Goal: Find specific page/section: Find specific page/section

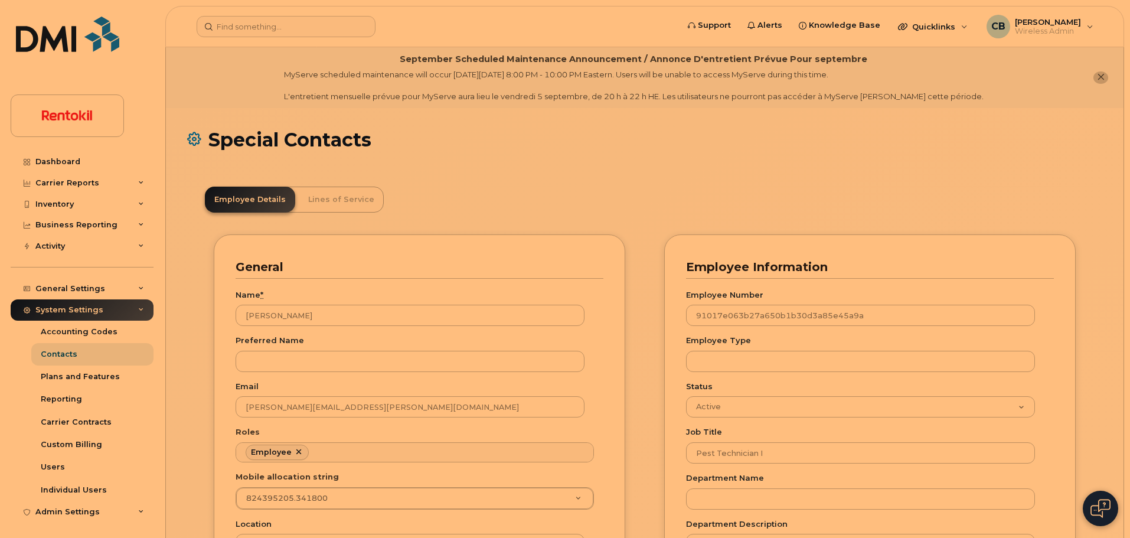
scroll to position [35, 0]
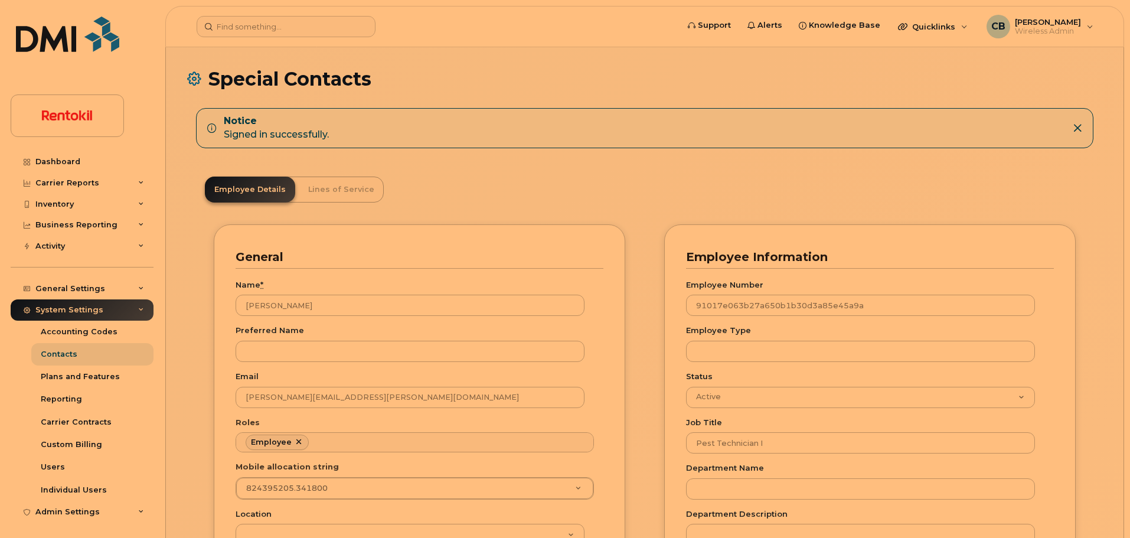
scroll to position [35, 0]
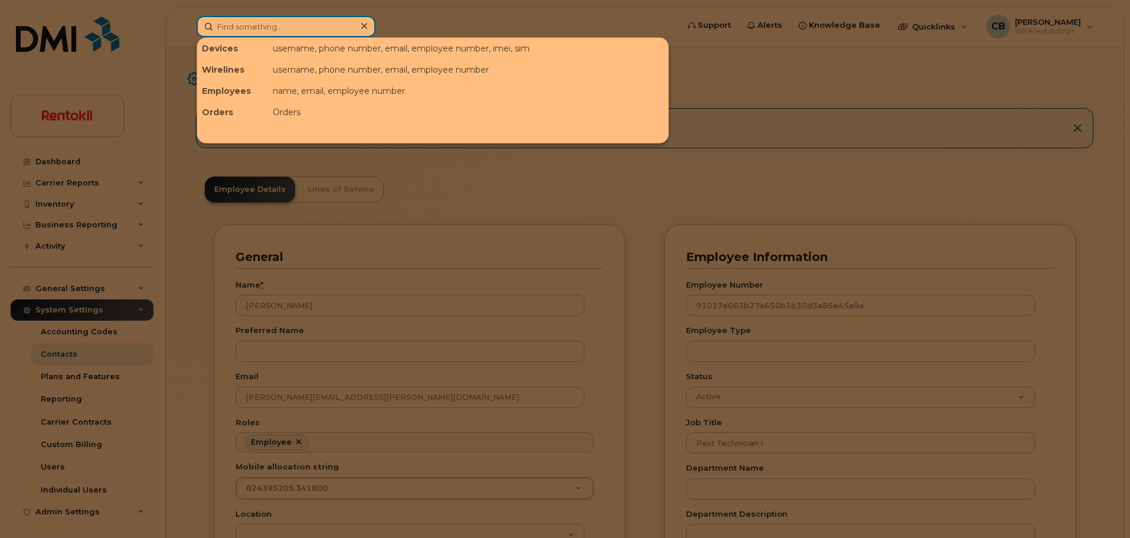
click at [271, 30] on input at bounding box center [286, 26] width 179 height 21
paste input "352-727-2912"
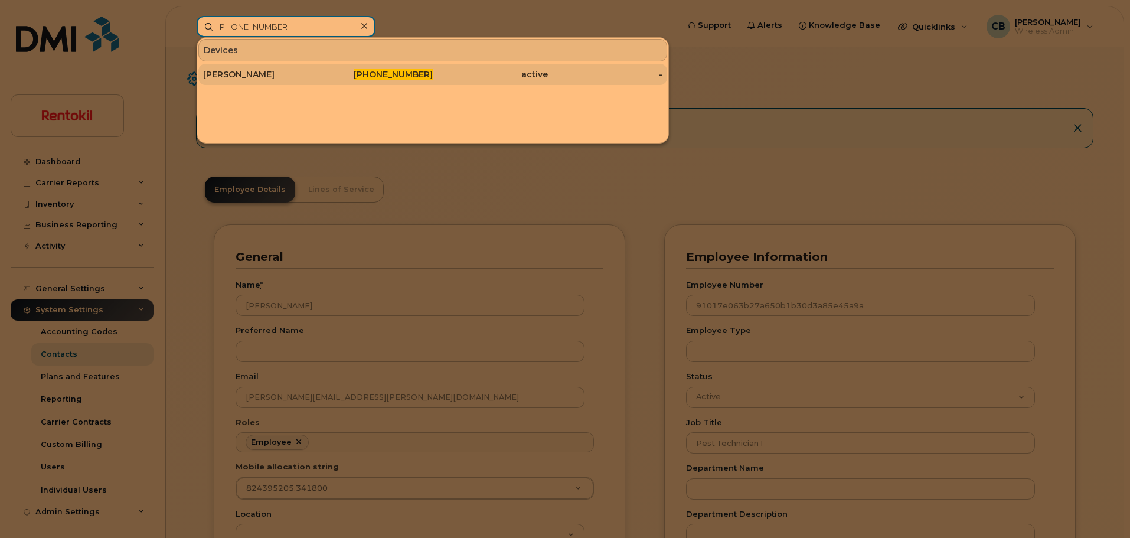
type input "352-727-2912"
click at [256, 76] on div "Stephen Mahn" at bounding box center [260, 75] width 115 height 12
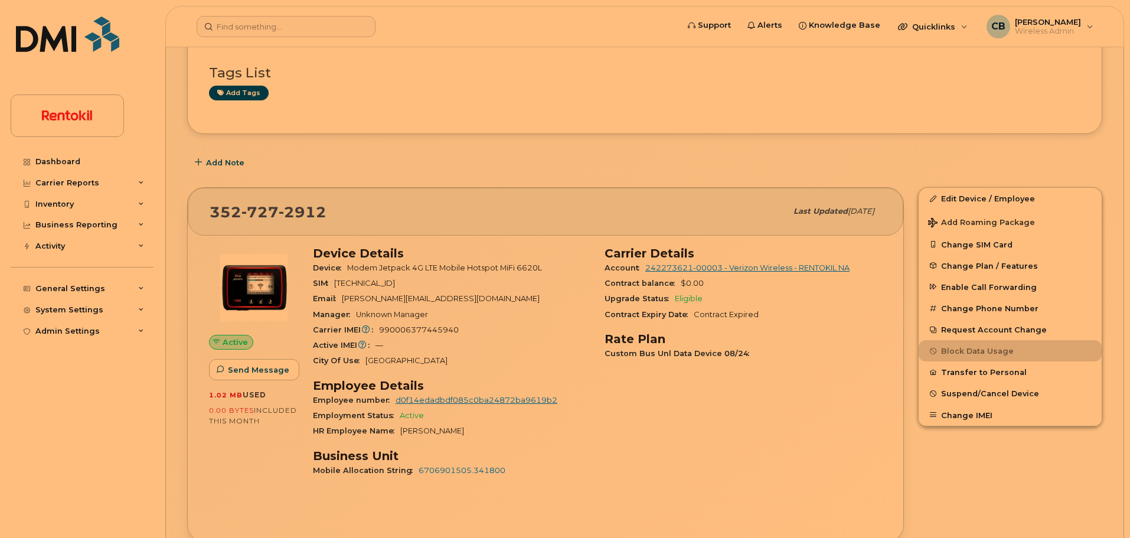
scroll to position [92, 0]
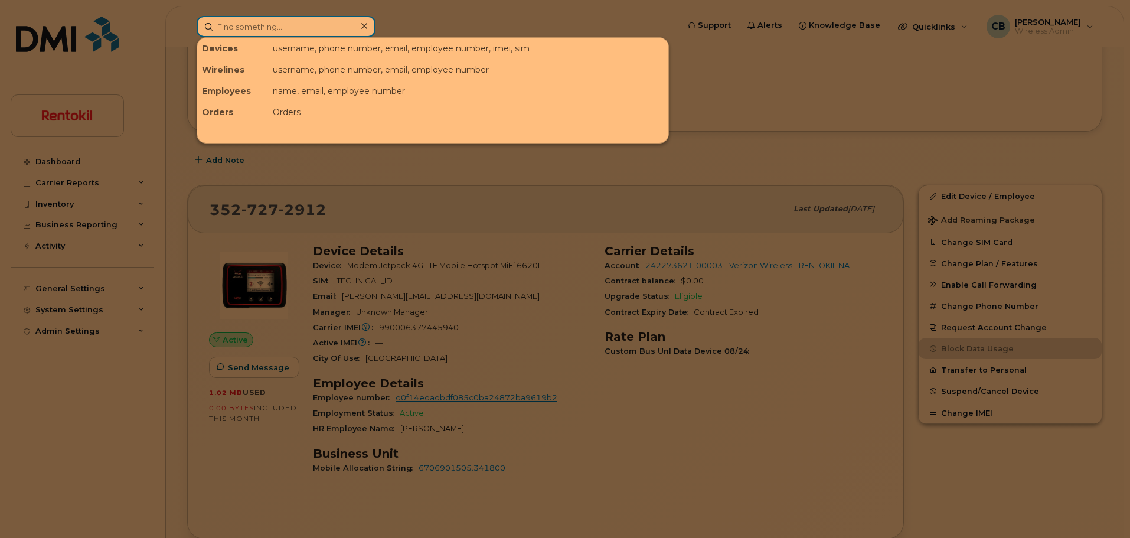
click at [287, 18] on input at bounding box center [286, 26] width 179 height 21
paste input "603-933-5266"
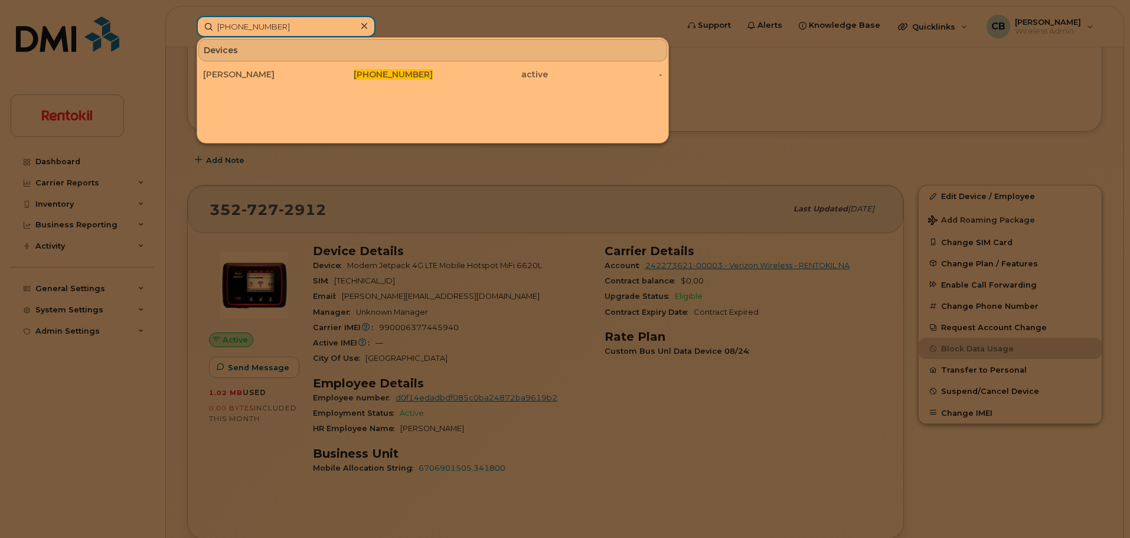
drag, startPoint x: 289, startPoint y: 26, endPoint x: 151, endPoint y: 26, distance: 138.8
click at [187, 25] on div "603-933-5266 Devices Shelby Sharpe 603-933-5266 active -" at bounding box center [433, 26] width 493 height 21
paste input "336-689-5442"
drag, startPoint x: 319, startPoint y: 31, endPoint x: 139, endPoint y: 32, distance: 179.6
click at [187, 32] on div "336-689-5442 Devices Jonathan Moore 336-689-5442 active -" at bounding box center [433, 26] width 493 height 21
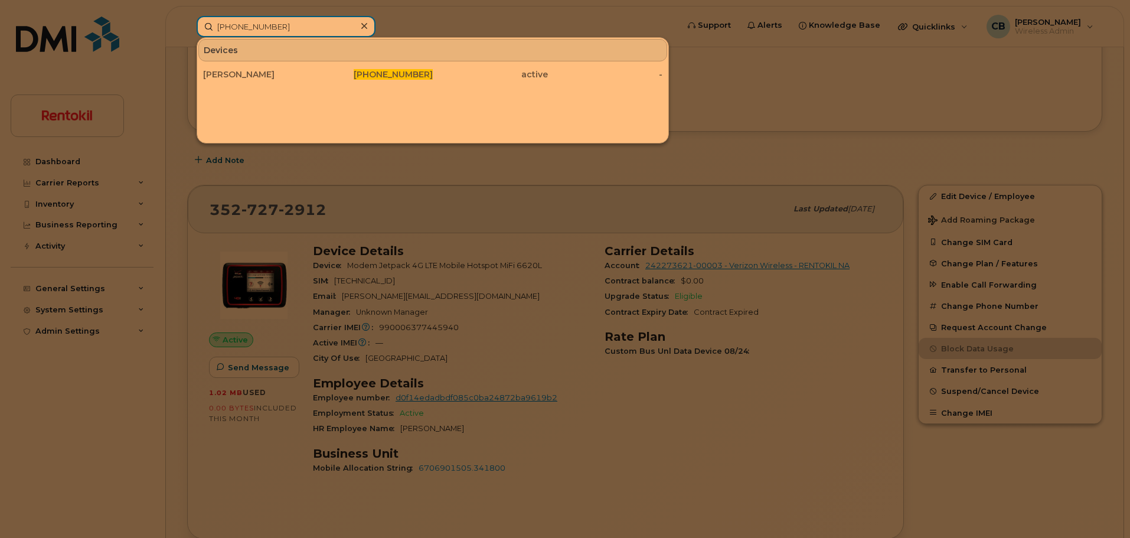
paste input "832-405-0050"
drag, startPoint x: 295, startPoint y: 30, endPoint x: 141, endPoint y: 32, distance: 154.8
click at [187, 32] on div "832-405-0050 Devices Dan Porter 832-405-0050 active -" at bounding box center [433, 26] width 493 height 21
paste input "330-415-5411"
drag, startPoint x: 296, startPoint y: 25, endPoint x: 113, endPoint y: 25, distance: 183.7
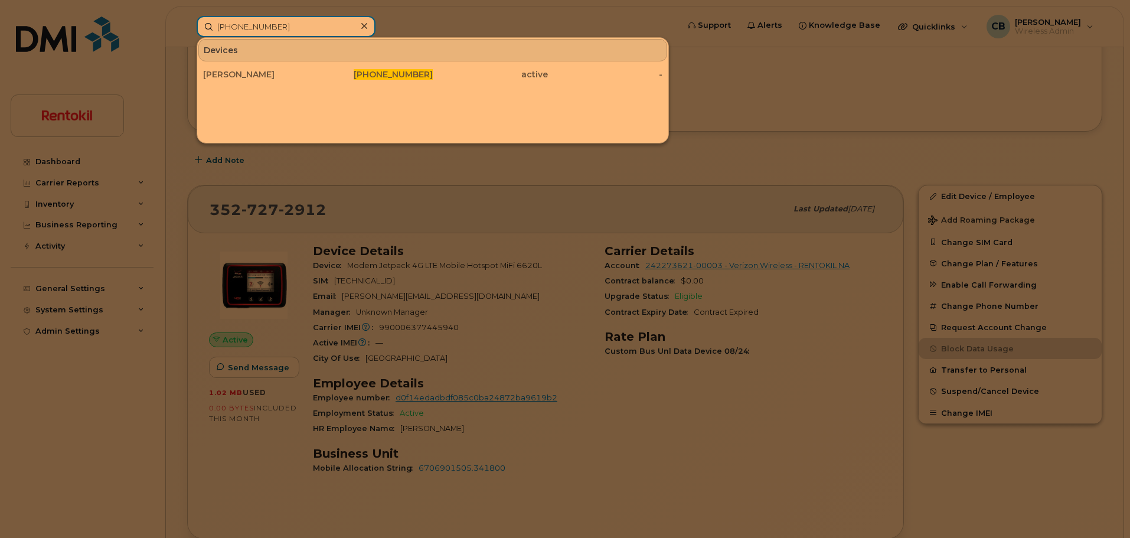
click at [187, 25] on div "330-415-5411 Devices Giovanni Kittrell 330-415-5411 active -" at bounding box center [433, 26] width 493 height 21
paste input "727-503-8892"
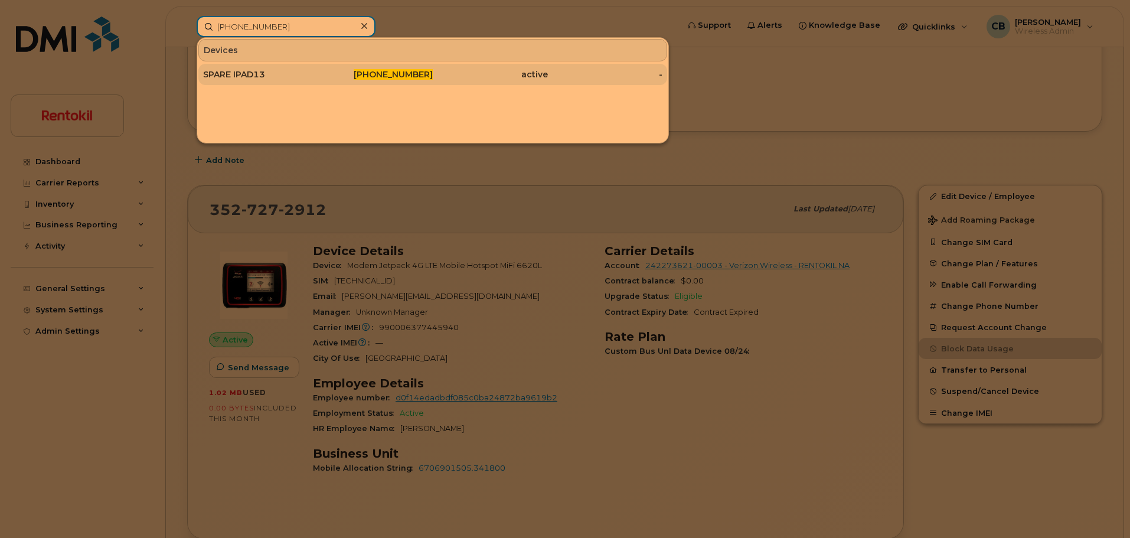
type input "727-503-8892"
click at [236, 72] on div "SPARE IPAD13" at bounding box center [260, 75] width 115 height 12
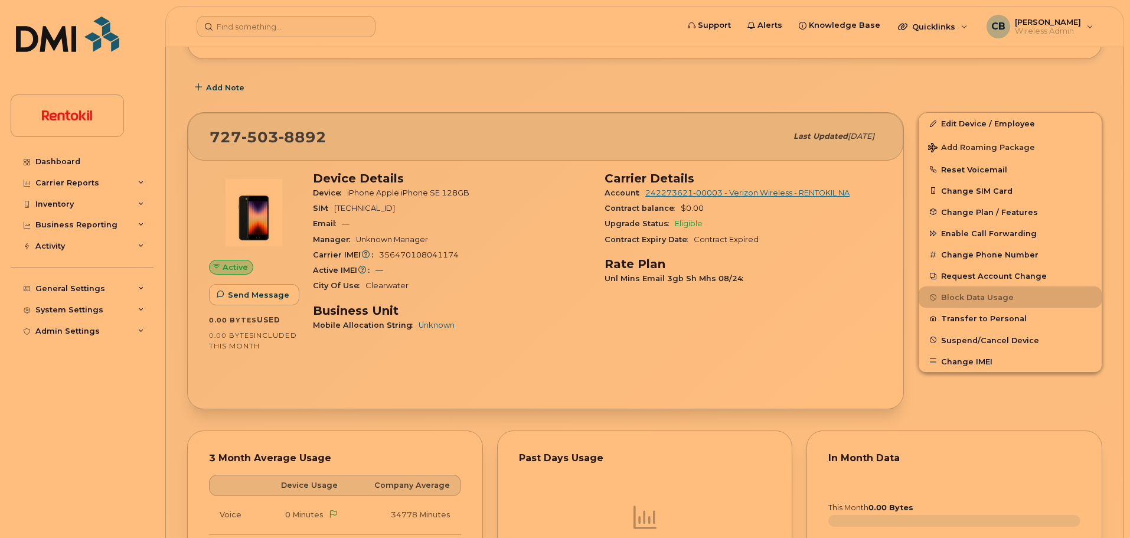
scroll to position [168, 0]
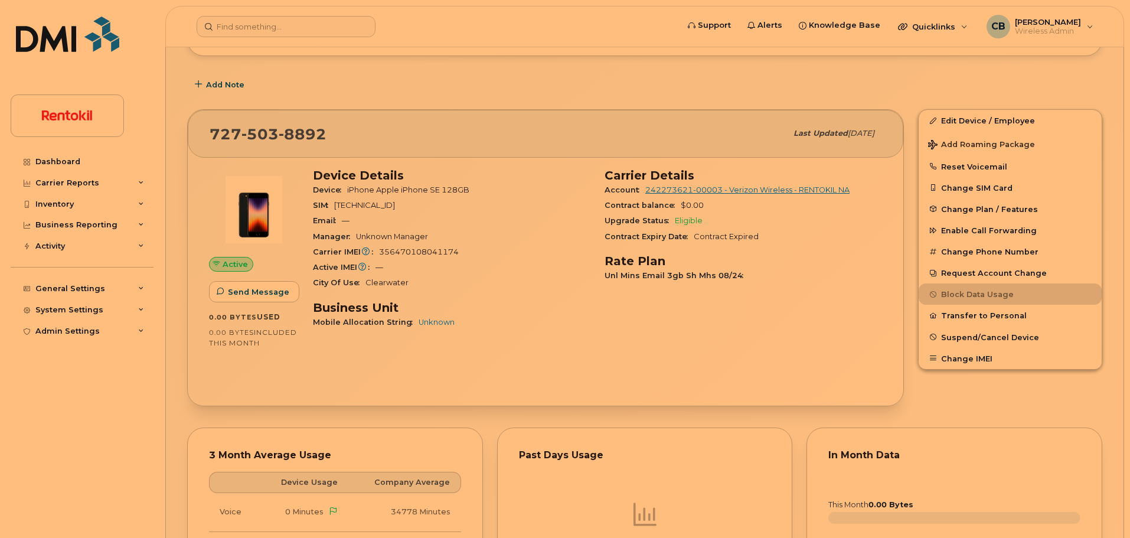
click at [426, 251] on span "356470108041174" at bounding box center [419, 251] width 80 height 9
copy span "356470108041174"
click at [295, 27] on input at bounding box center [286, 26] width 179 height 21
paste input "603-933-5176"
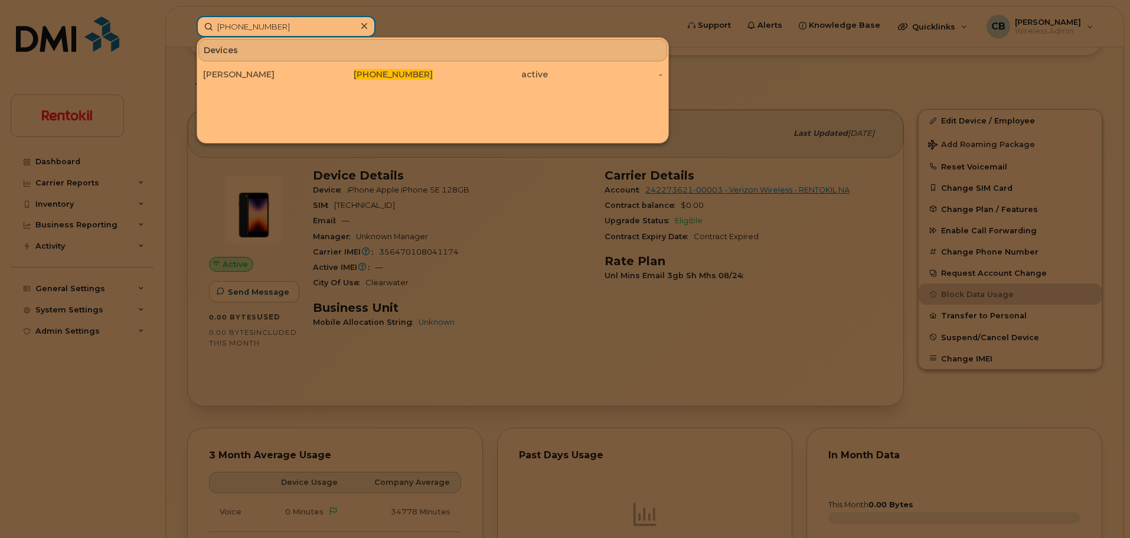
drag, startPoint x: 295, startPoint y: 28, endPoint x: 154, endPoint y: 28, distance: 141.7
click at [187, 28] on div "603-933-5176 Devices Chase Henry 603-933-5176 active -" at bounding box center [433, 26] width 493 height 21
paste input "832-302-5754"
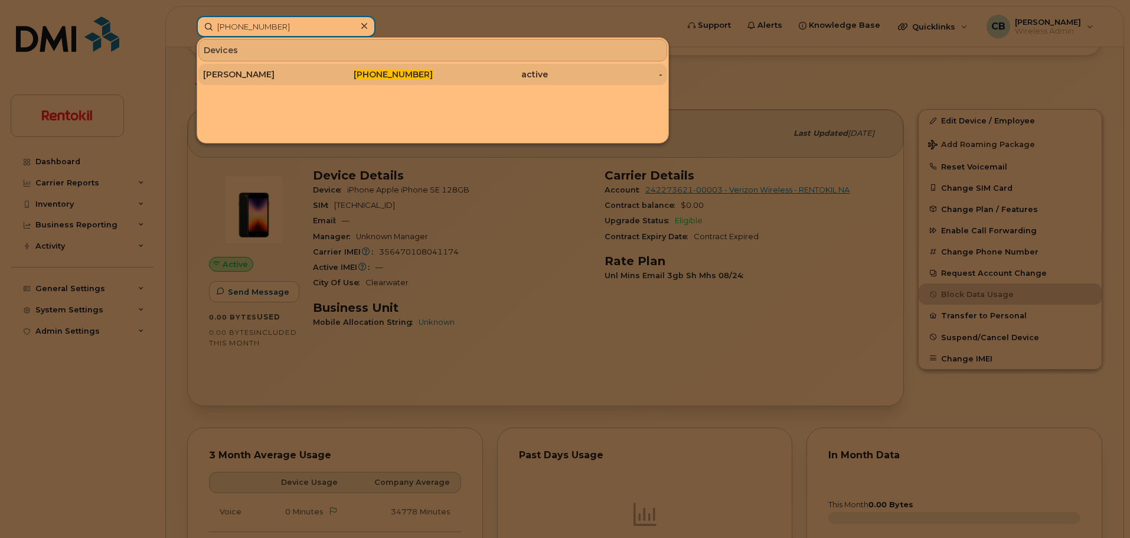
type input "832-302-5754"
click at [221, 74] on div "[PERSON_NAME]" at bounding box center [260, 75] width 115 height 12
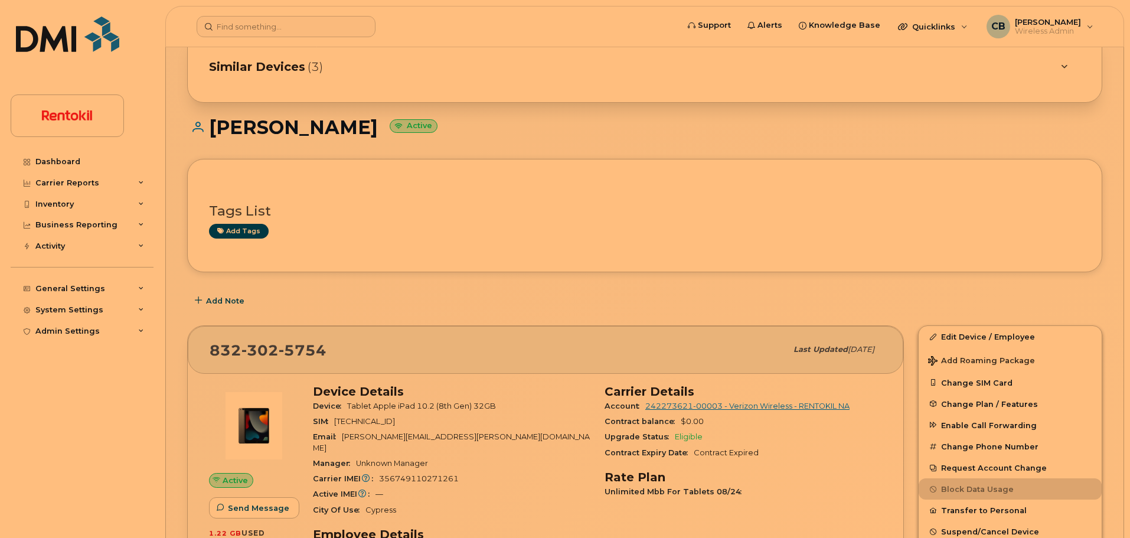
scroll to position [189, 0]
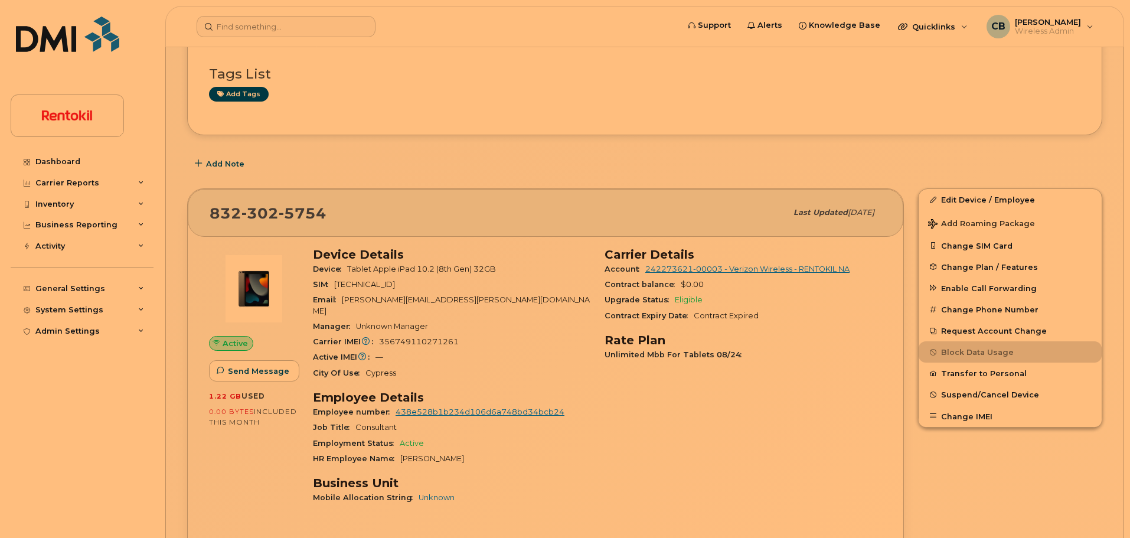
click at [413, 337] on span "356749110271261" at bounding box center [419, 341] width 80 height 9
copy span "356749110271261"
click at [308, 25] on input at bounding box center [286, 26] width 179 height 21
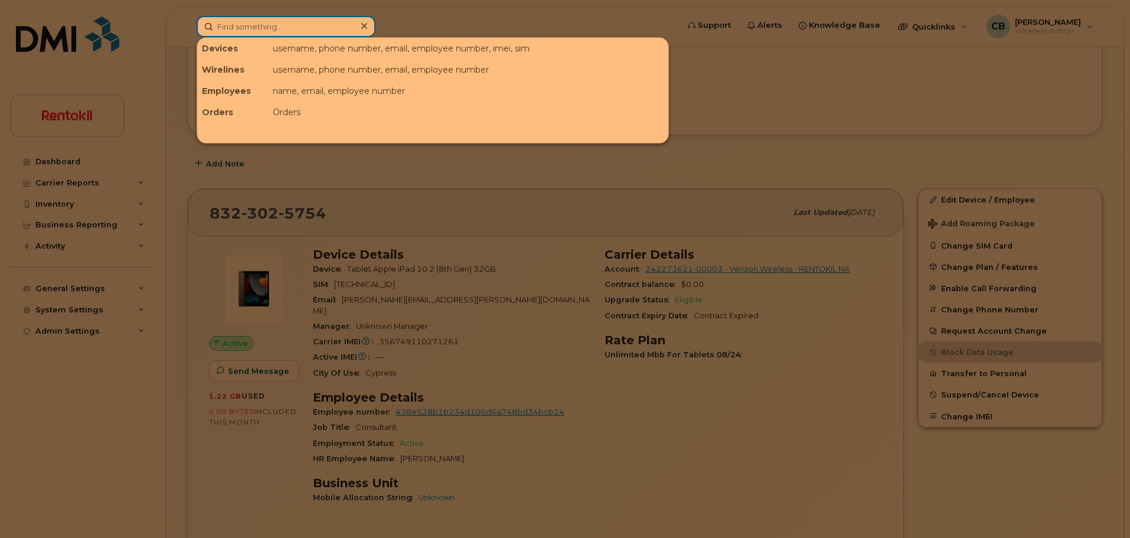
paste input "[PHONE_NUMBER]"
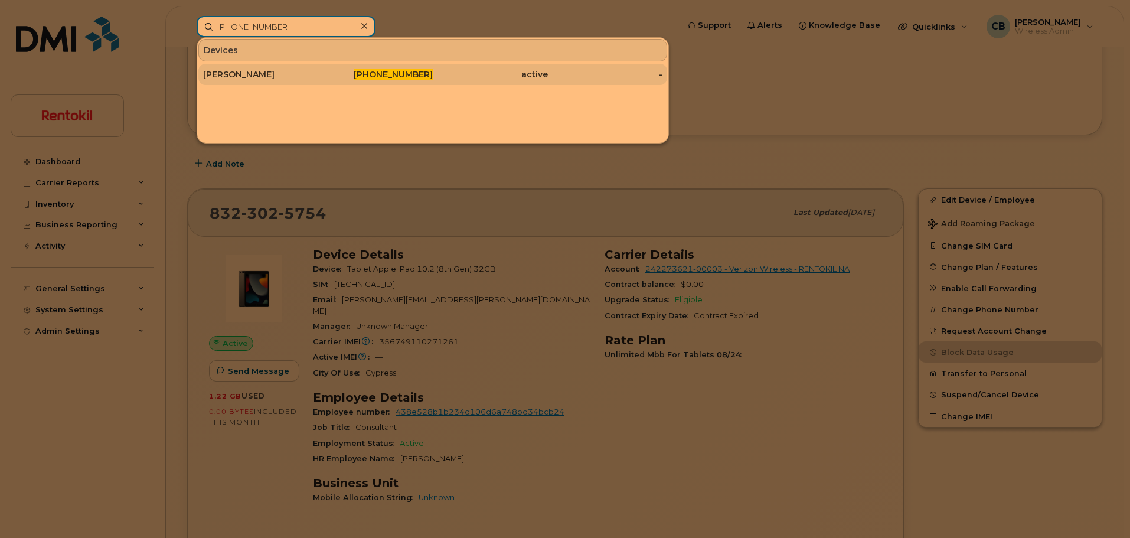
type input "[PHONE_NUMBER]"
click at [287, 70] on div "[PERSON_NAME]" at bounding box center [260, 75] width 115 height 12
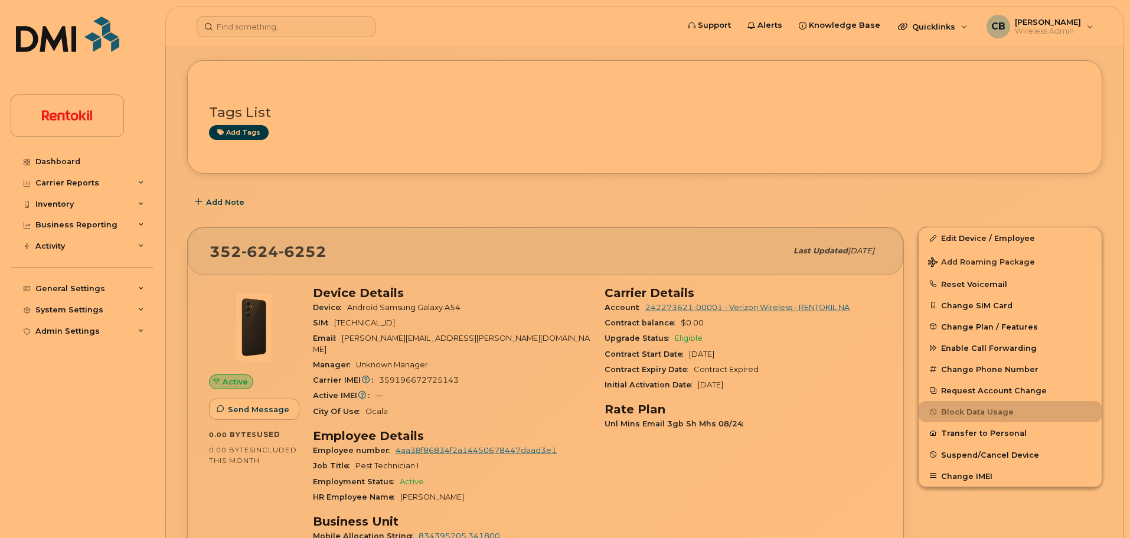
scroll to position [195, 0]
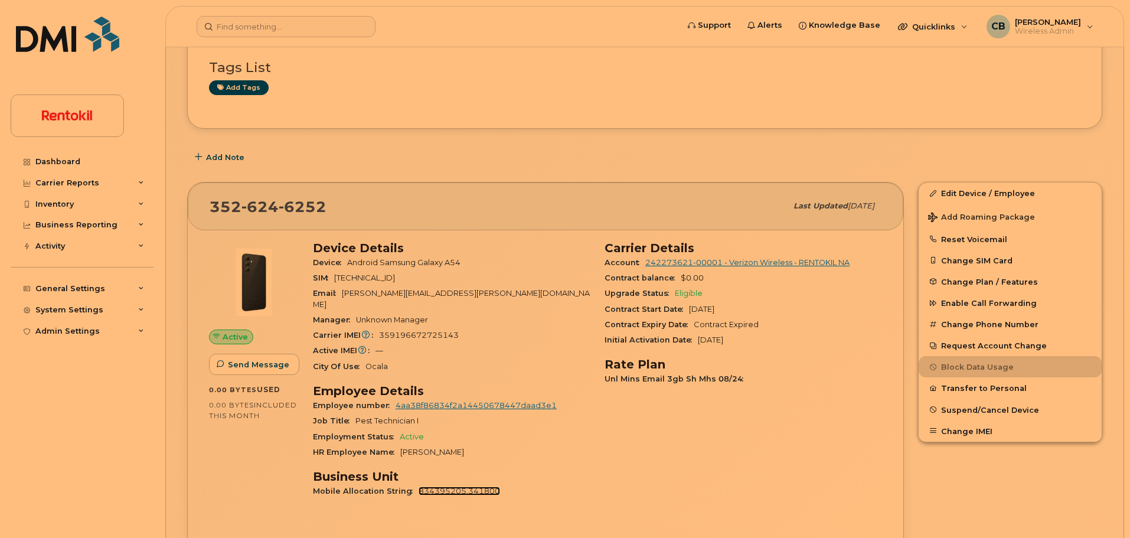
click at [459, 487] on link "834395205.341800" at bounding box center [460, 491] width 82 height 9
click at [478, 401] on link "4aa38f86834f2a14450678447daad3e1" at bounding box center [476, 405] width 161 height 9
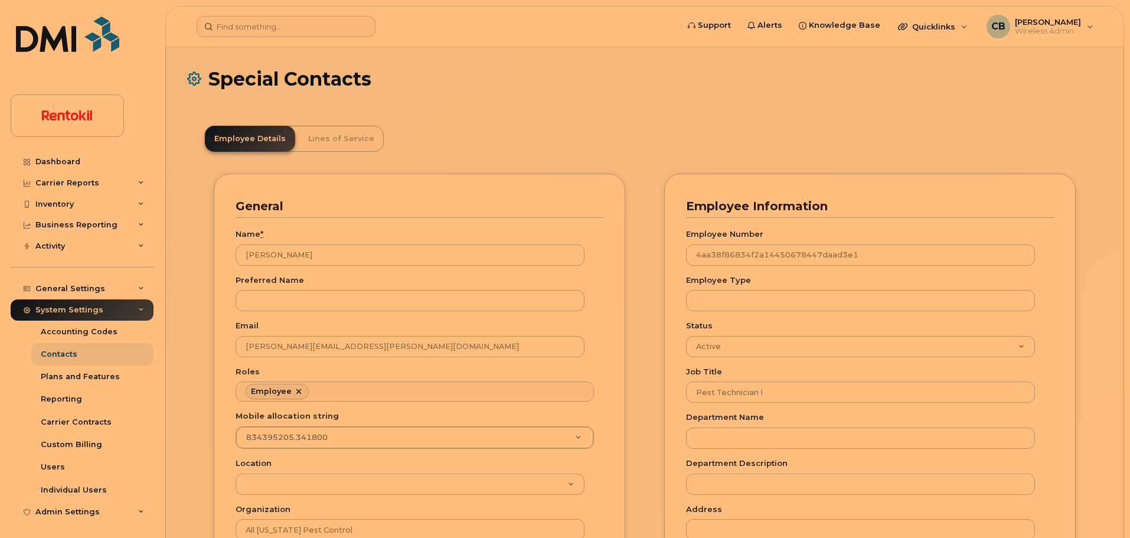
scroll to position [35, 0]
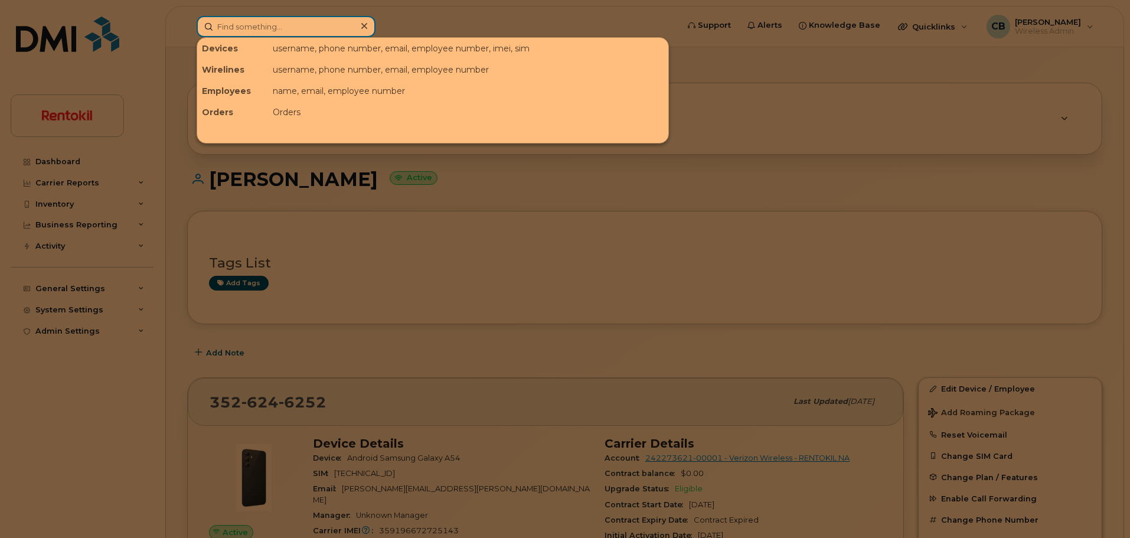
click at [269, 22] on input at bounding box center [286, 26] width 179 height 21
paste input "281-384-9051"
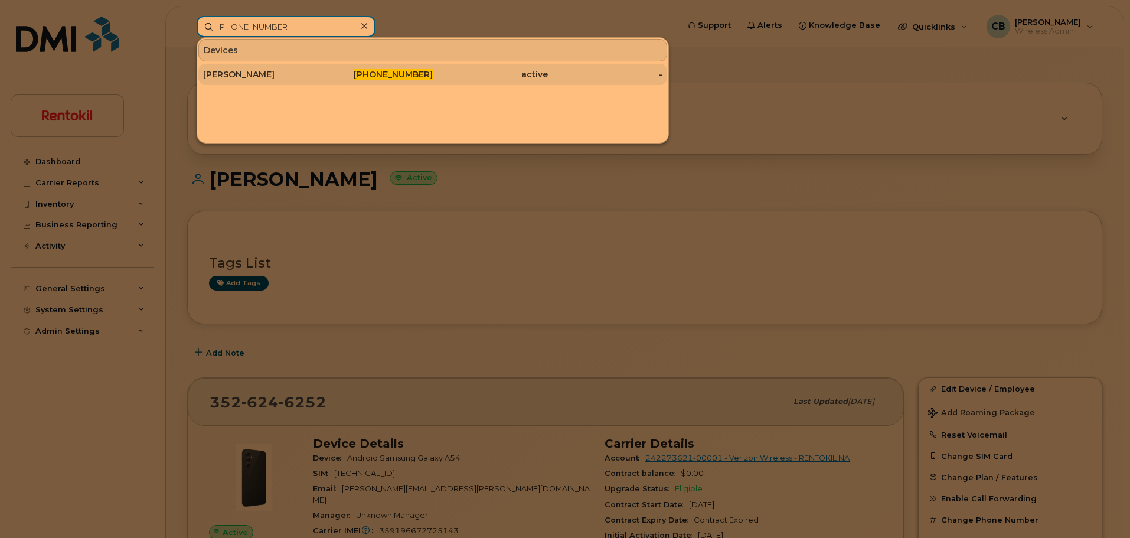
type input "281-384-9051"
click at [246, 79] on div "[PERSON_NAME]" at bounding box center [260, 75] width 115 height 12
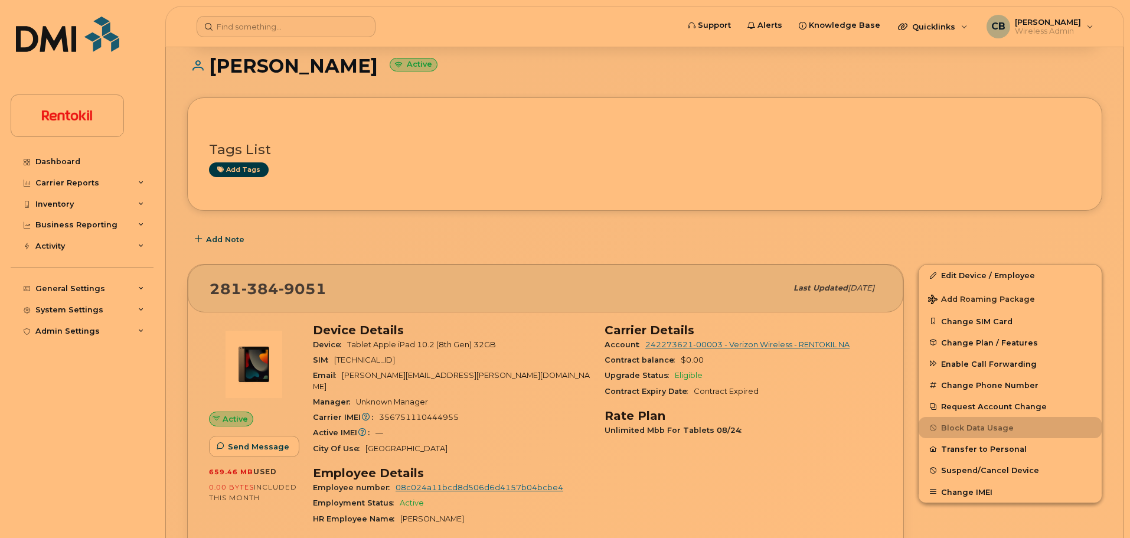
scroll to position [122, 0]
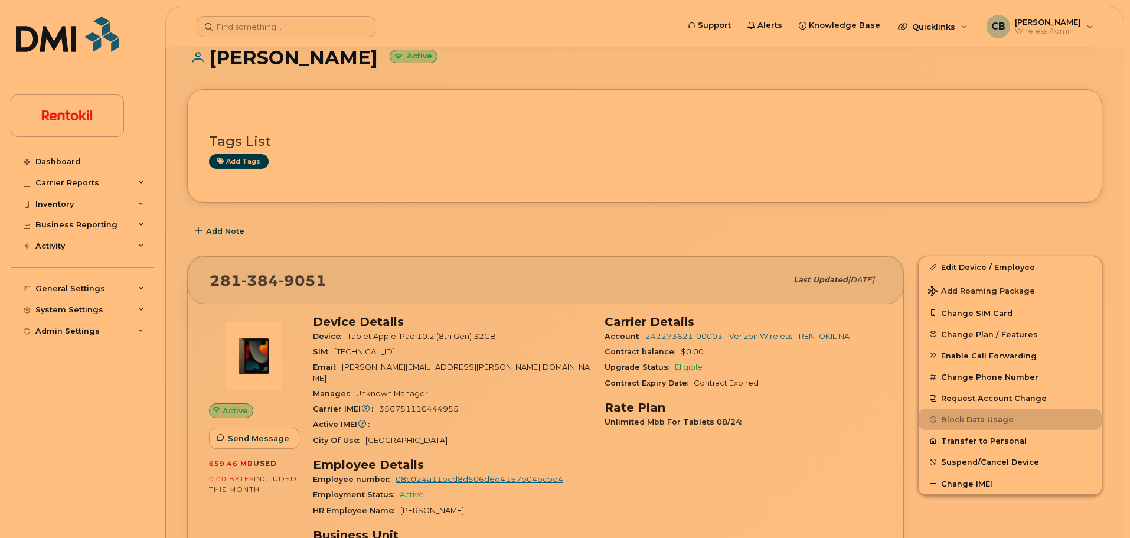
click at [433, 402] on div "Carrier IMEI Carrier IMEI is reported during the last billing cycle or change o…" at bounding box center [452, 409] width 278 height 15
copy span "356751110444955"
click at [262, 23] on input at bounding box center [286, 26] width 179 height 21
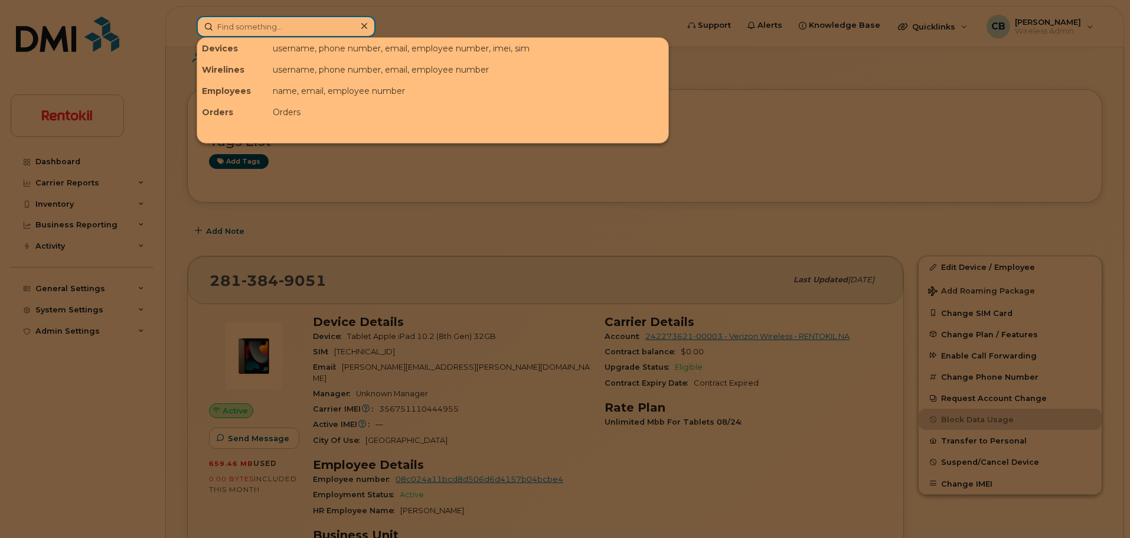
paste input "603-933-5266"
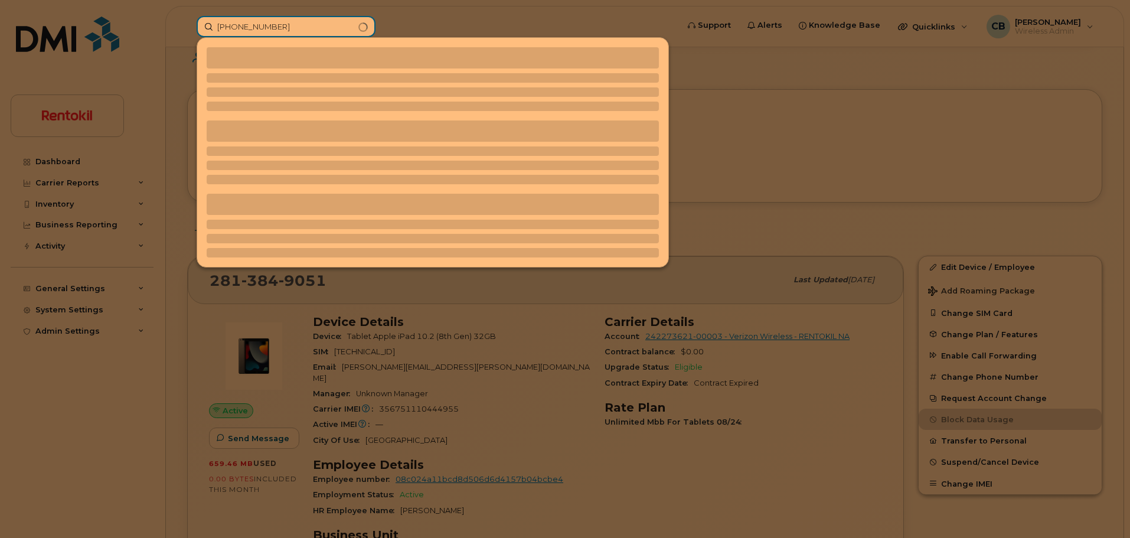
type input "603-933-5266"
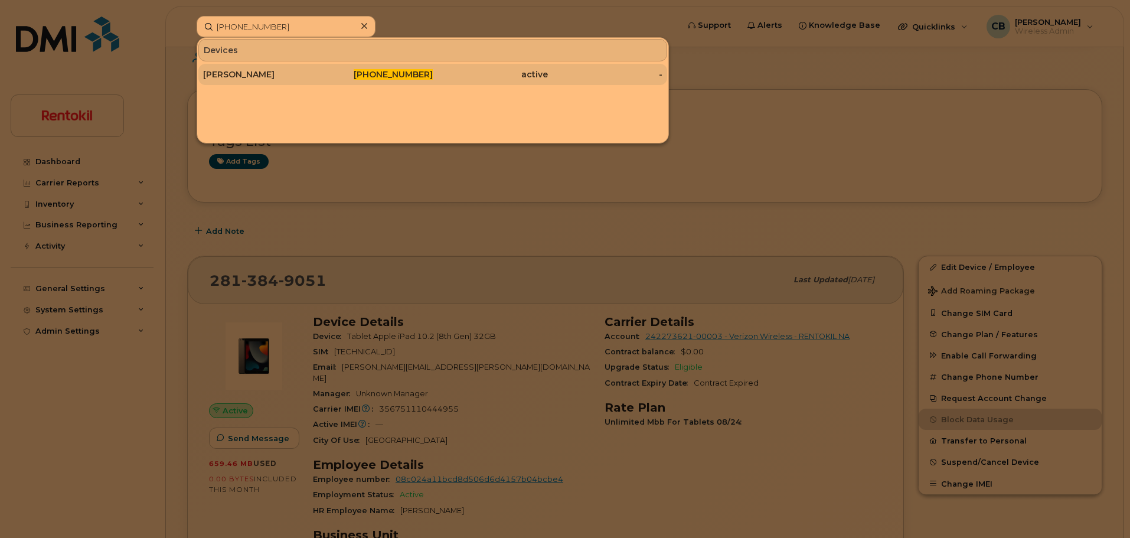
click at [243, 73] on div "Shelby Sharpe" at bounding box center [260, 75] width 115 height 12
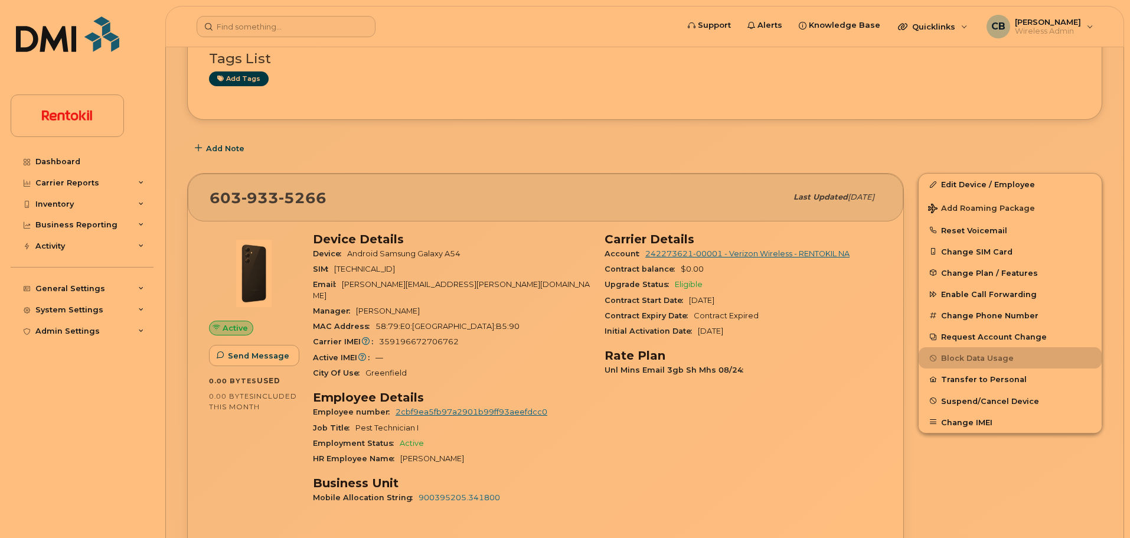
scroll to position [256, 0]
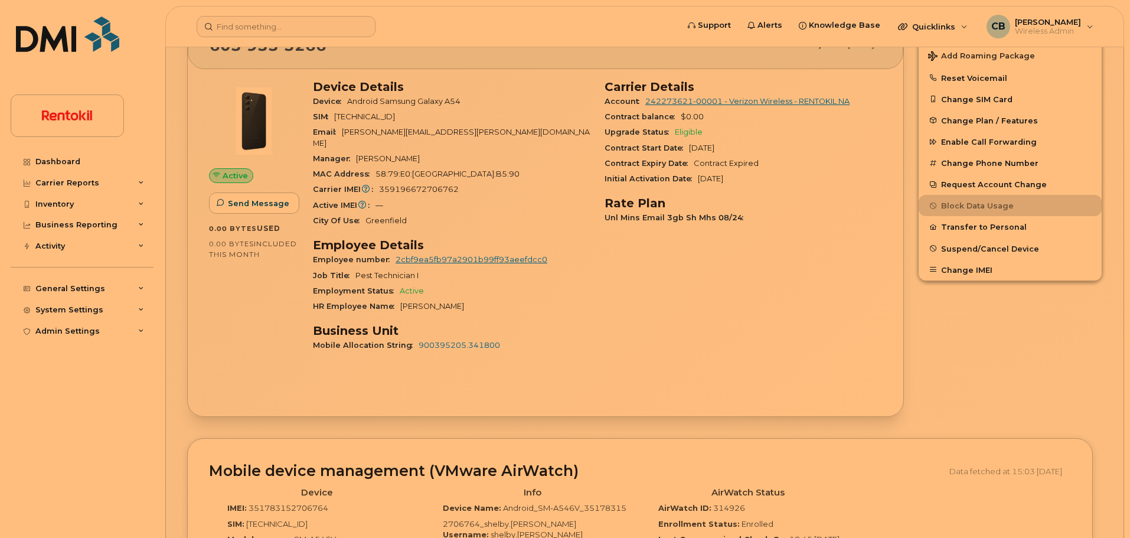
click at [409, 185] on span "359196672706762" at bounding box center [419, 189] width 80 height 9
copy span "359196672706762"
click at [271, 20] on input at bounding box center [286, 26] width 179 height 21
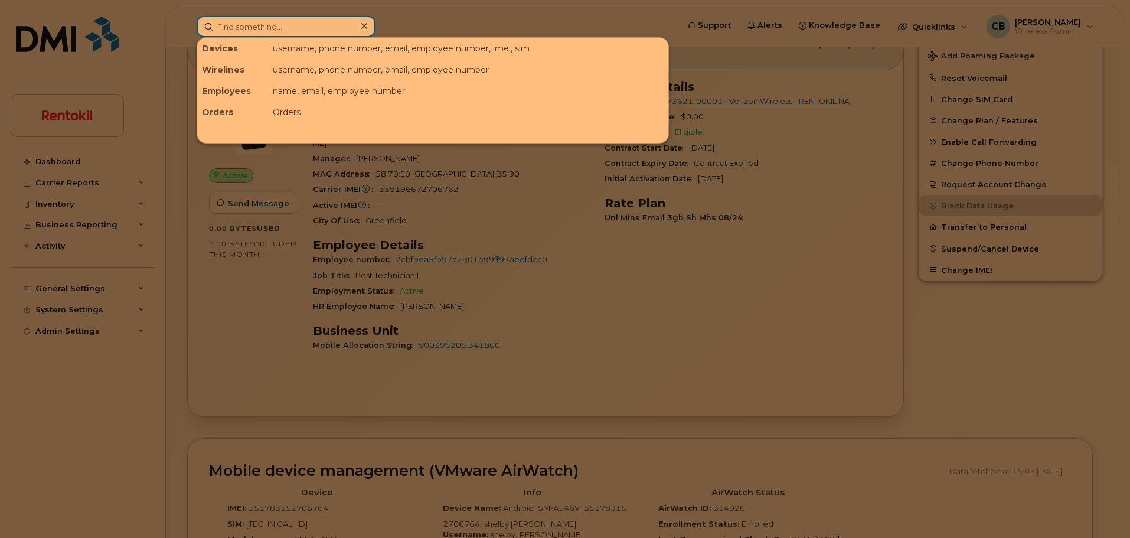
paste input "[PHONE_NUMBER]"
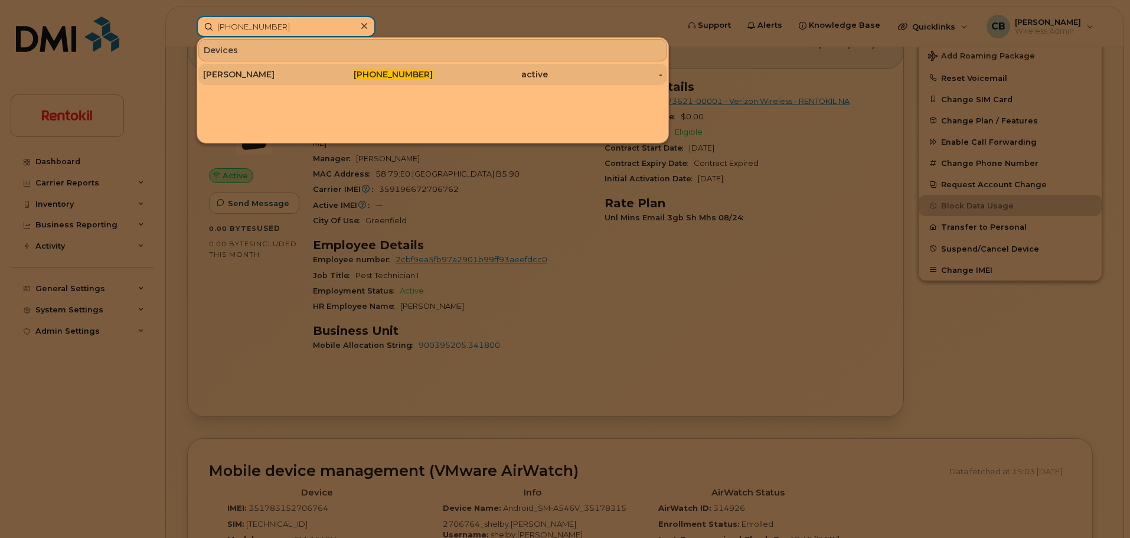
type input "336-689-5442"
click at [252, 75] on div "[PERSON_NAME]" at bounding box center [260, 75] width 115 height 12
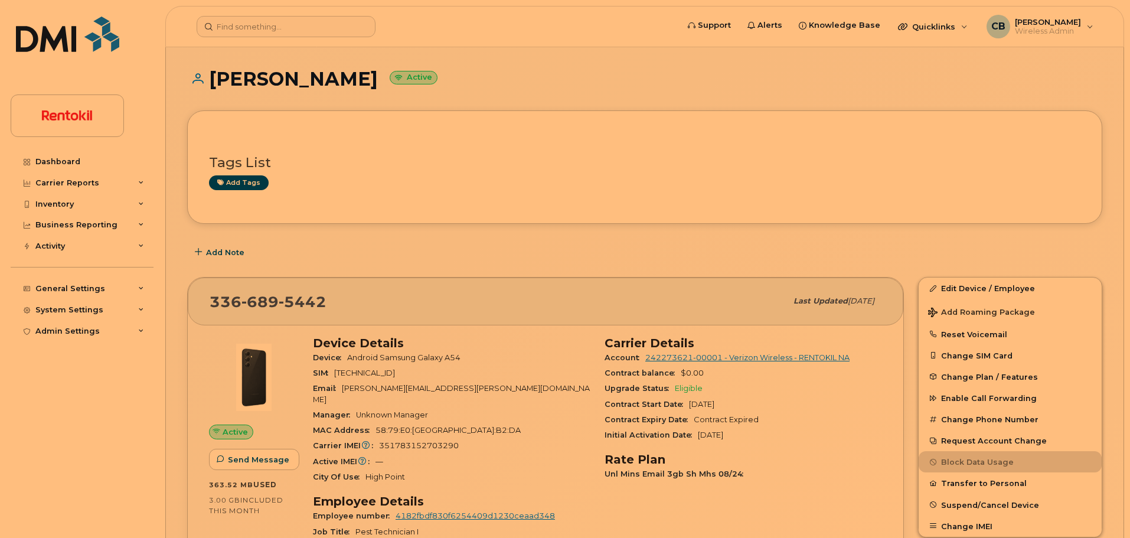
click at [410, 441] on span "351783152703290" at bounding box center [419, 445] width 80 height 9
copy span "351783152703290"
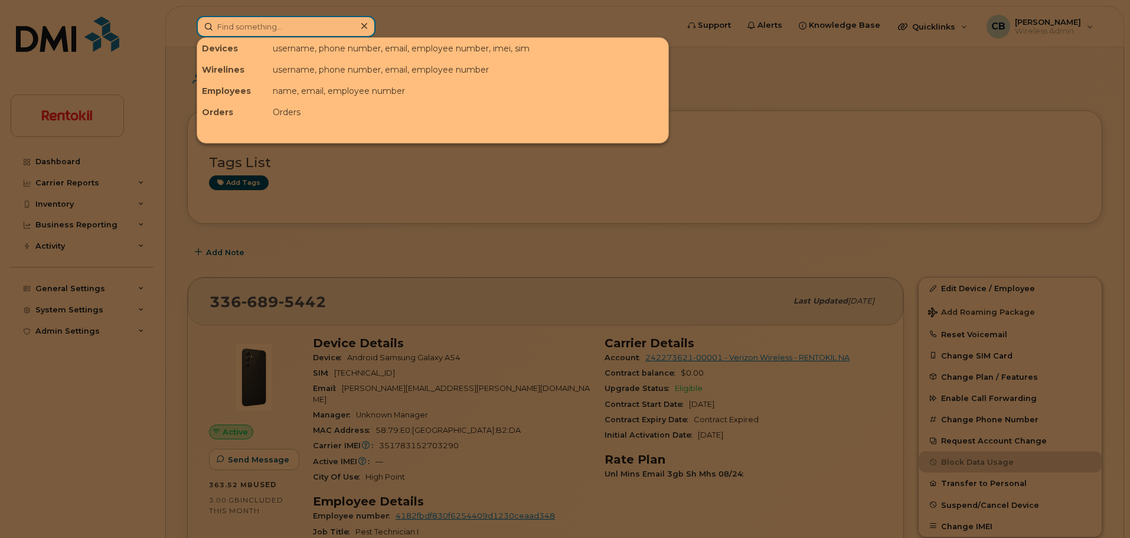
click at [263, 27] on input at bounding box center [286, 26] width 179 height 21
paste input "832-405-0050"
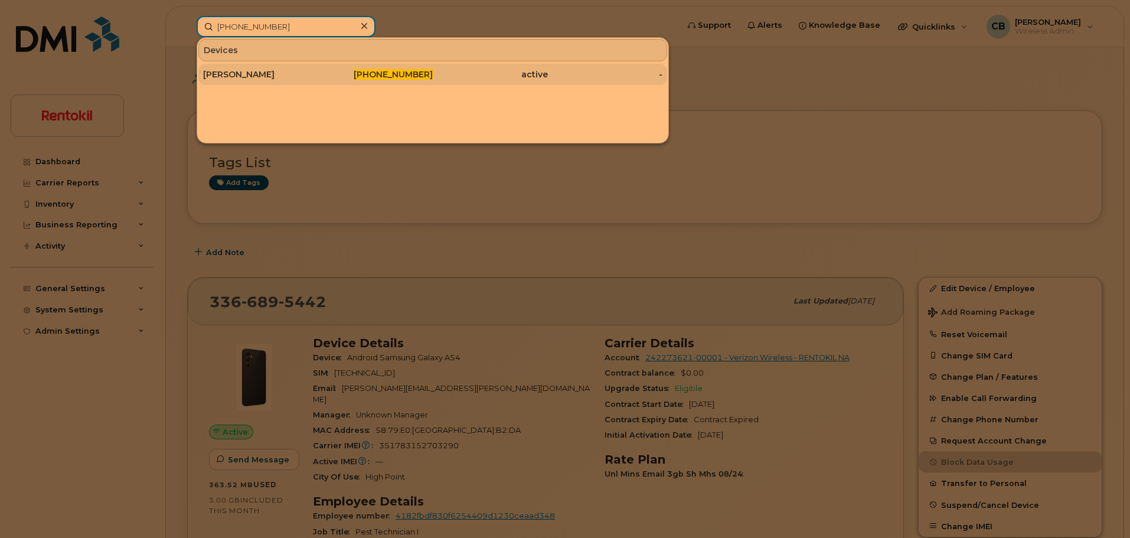
type input "832-405-0050"
click at [230, 76] on div "[PERSON_NAME]" at bounding box center [260, 75] width 115 height 12
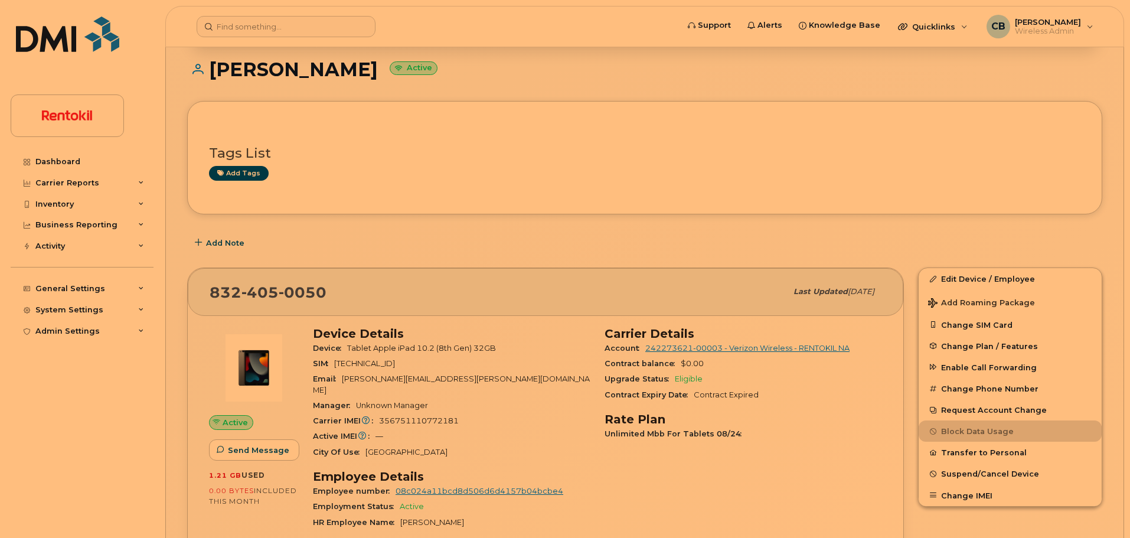
scroll to position [115, 0]
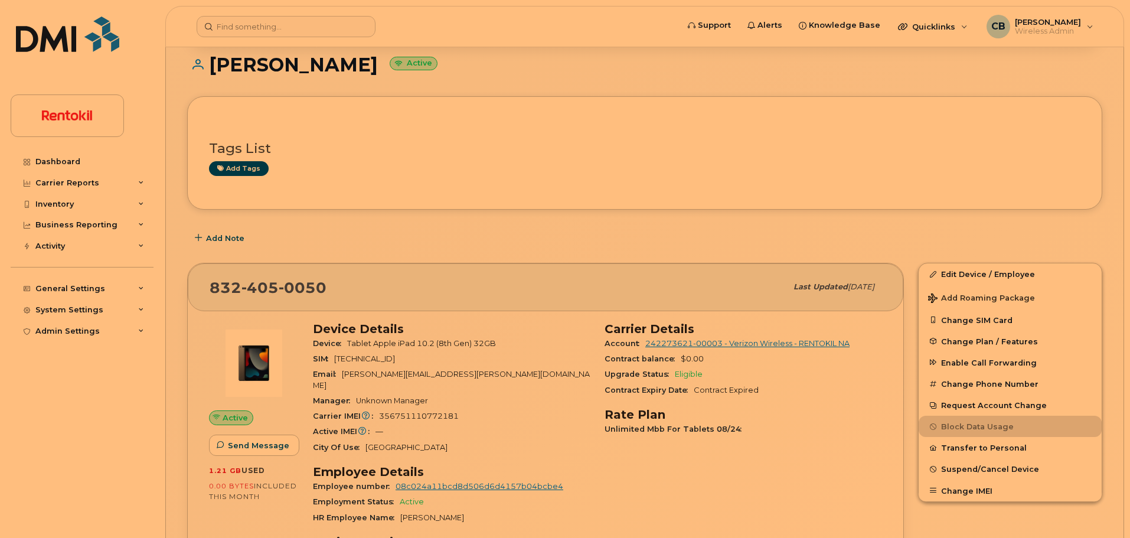
click at [410, 412] on span "356751110772181" at bounding box center [419, 416] width 80 height 9
copy span "356751110772181"
click at [278, 25] on input at bounding box center [286, 26] width 179 height 21
paste input "352-727-2912"
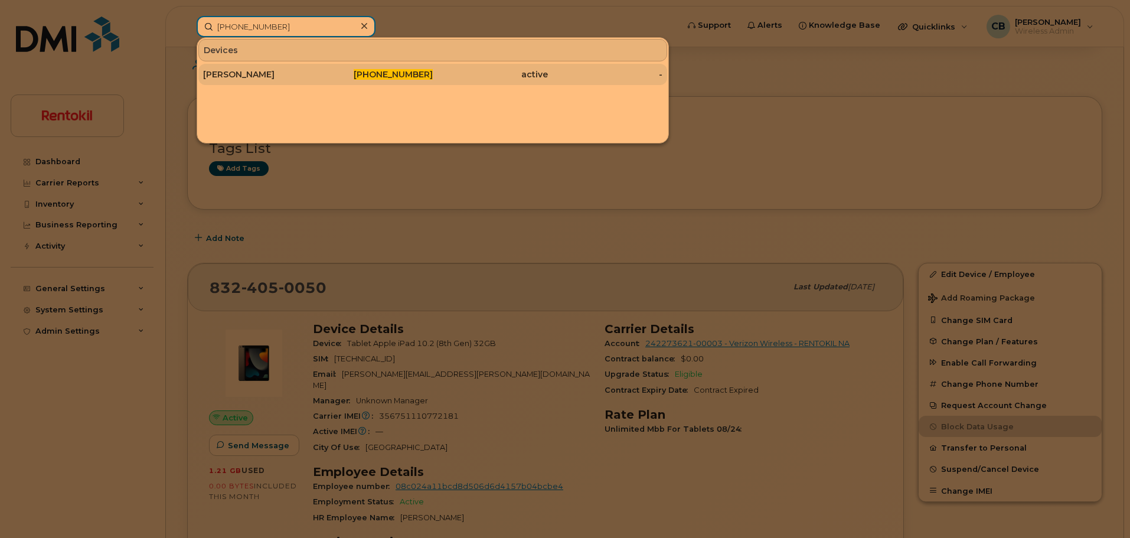
type input "352-727-2912"
click at [247, 79] on div "Stephen Mahn" at bounding box center [260, 75] width 115 height 12
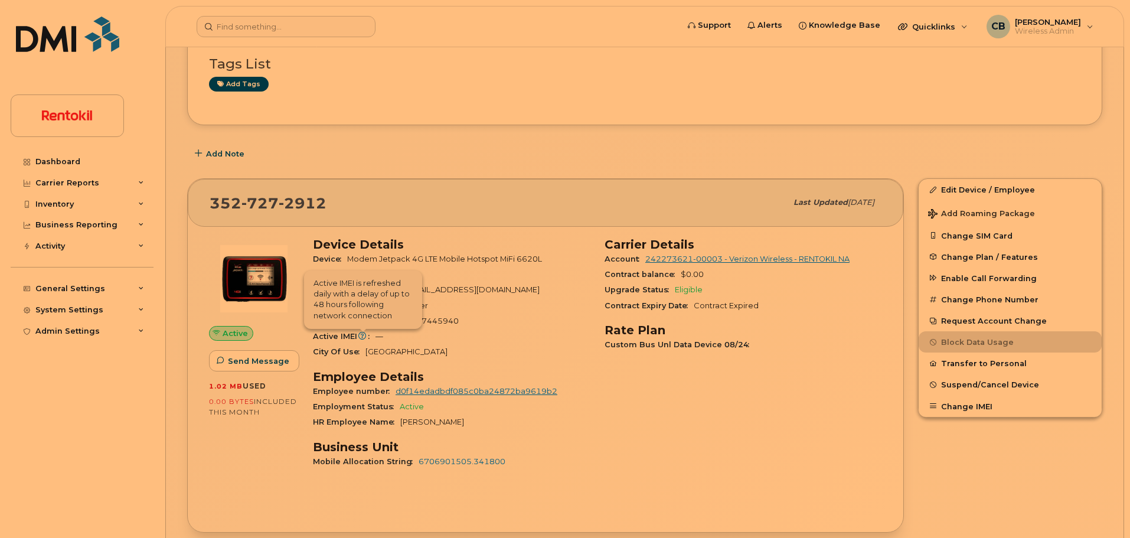
scroll to position [139, 0]
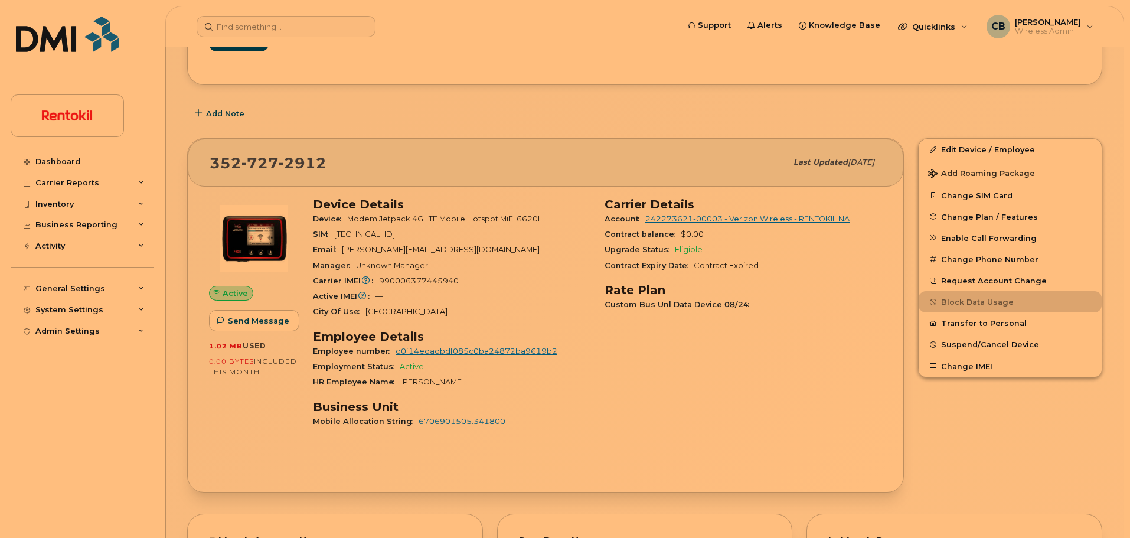
click at [399, 282] on span "990006377445940" at bounding box center [419, 280] width 80 height 9
copy span "990006377445940"
click at [274, 26] on input at bounding box center [286, 26] width 179 height 21
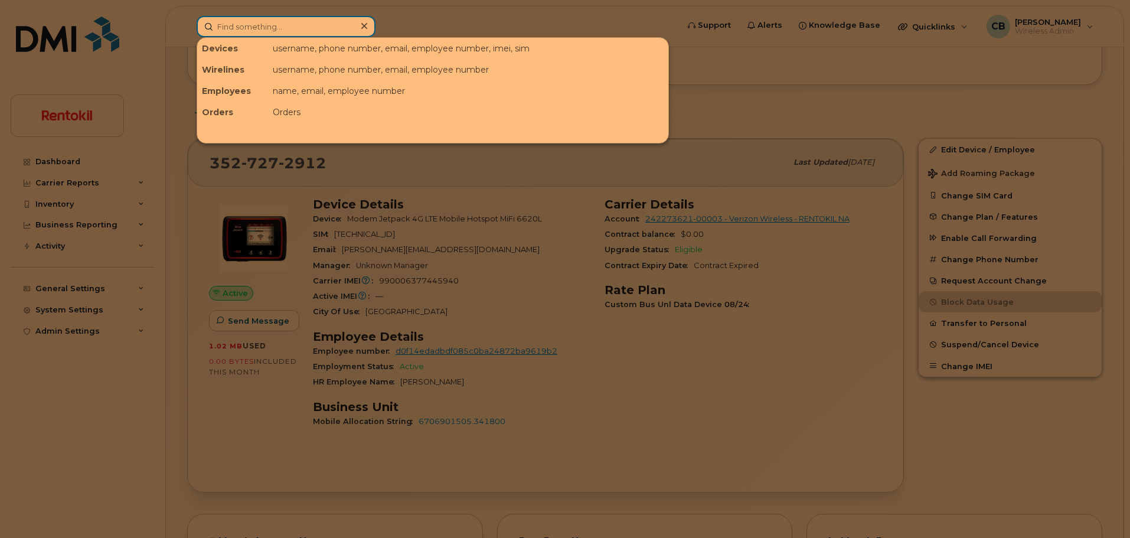
paste input "[PHONE_NUMBER]"
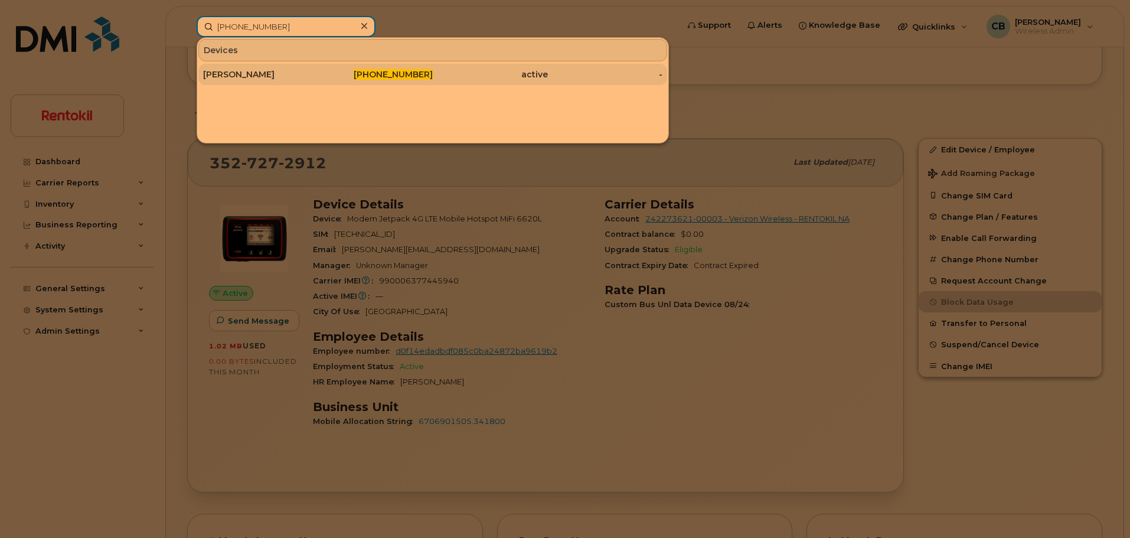
type input "330-415-5411"
click at [252, 73] on div "Giovanni Kittrell" at bounding box center [260, 75] width 115 height 12
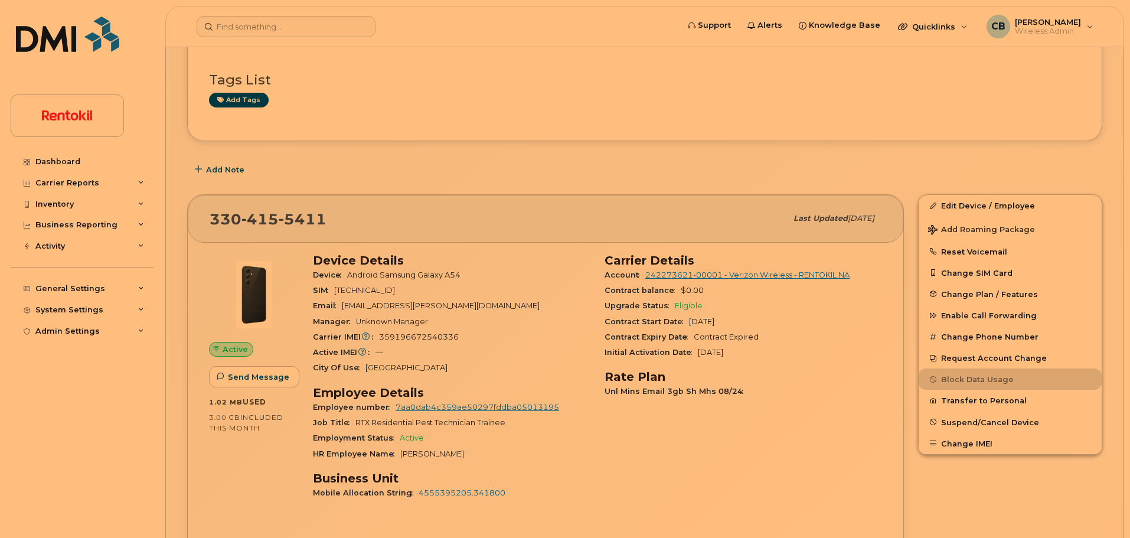
scroll to position [185, 0]
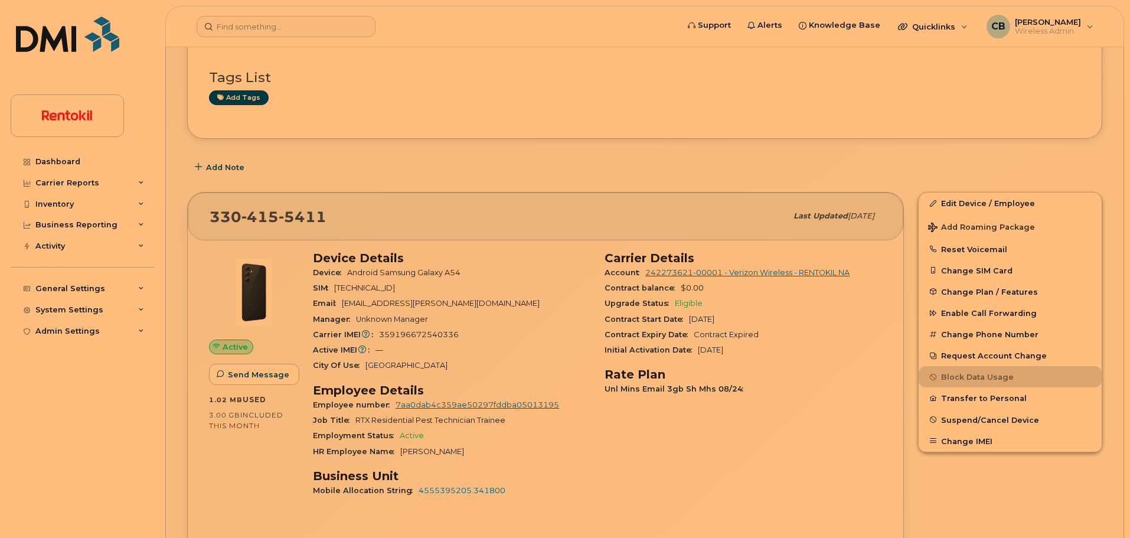
click at [425, 340] on div "Carrier IMEI Carrier IMEI is reported during the last billing cycle or change o…" at bounding box center [452, 334] width 278 height 15
copy span "359196672540336"
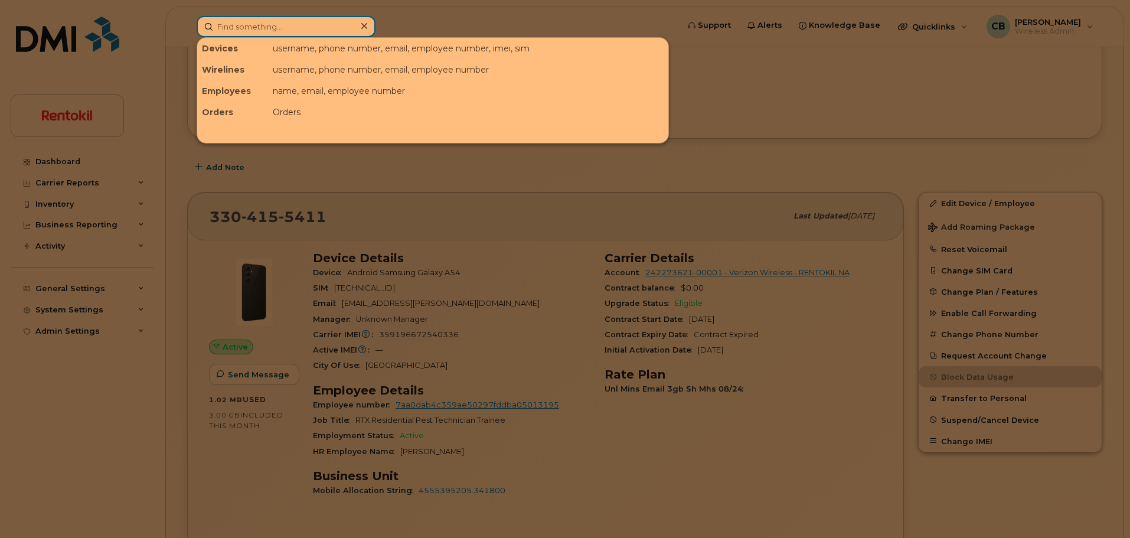
click at [253, 27] on input at bounding box center [286, 26] width 179 height 21
paste input "727-503-8892"
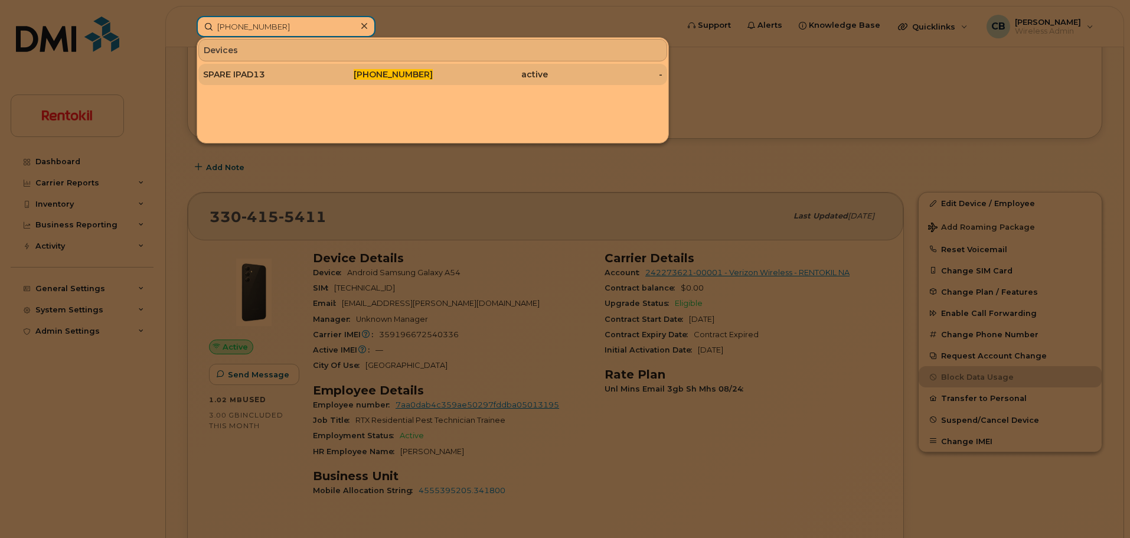
type input "727-503-8892"
click at [247, 71] on div "SPARE IPAD13" at bounding box center [260, 75] width 115 height 12
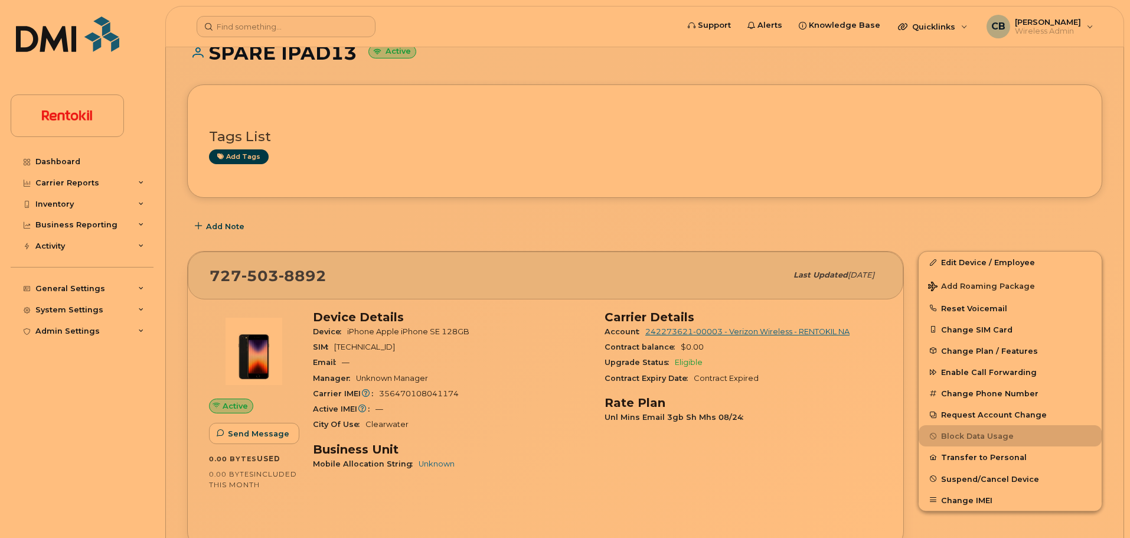
scroll to position [38, 0]
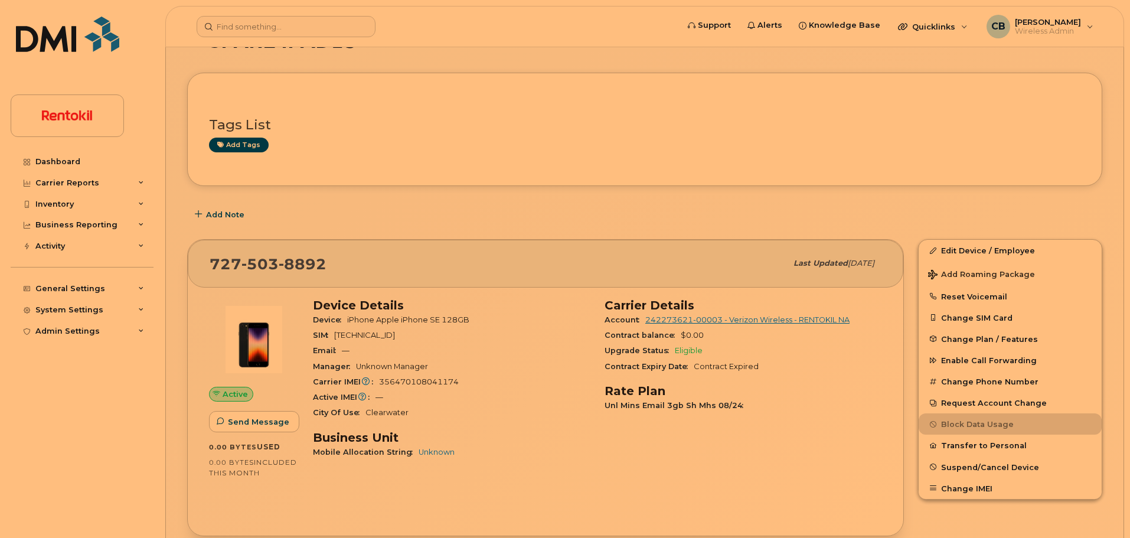
click at [414, 382] on span "356470108041174" at bounding box center [419, 381] width 80 height 9
copy span "356470108041174"
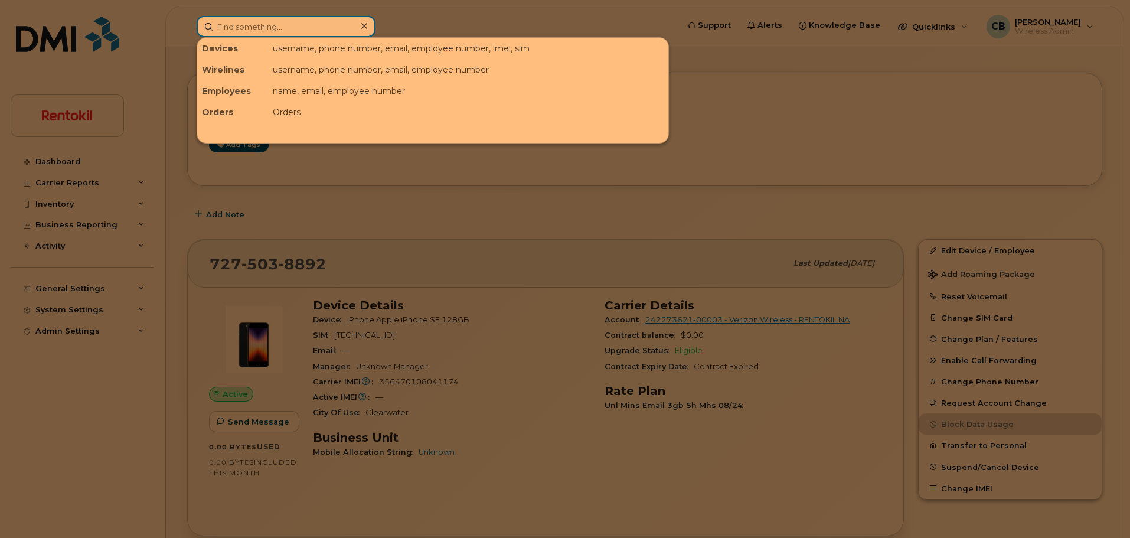
click at [241, 35] on input at bounding box center [286, 26] width 179 height 21
paste input "[PHONE_NUMBER]"
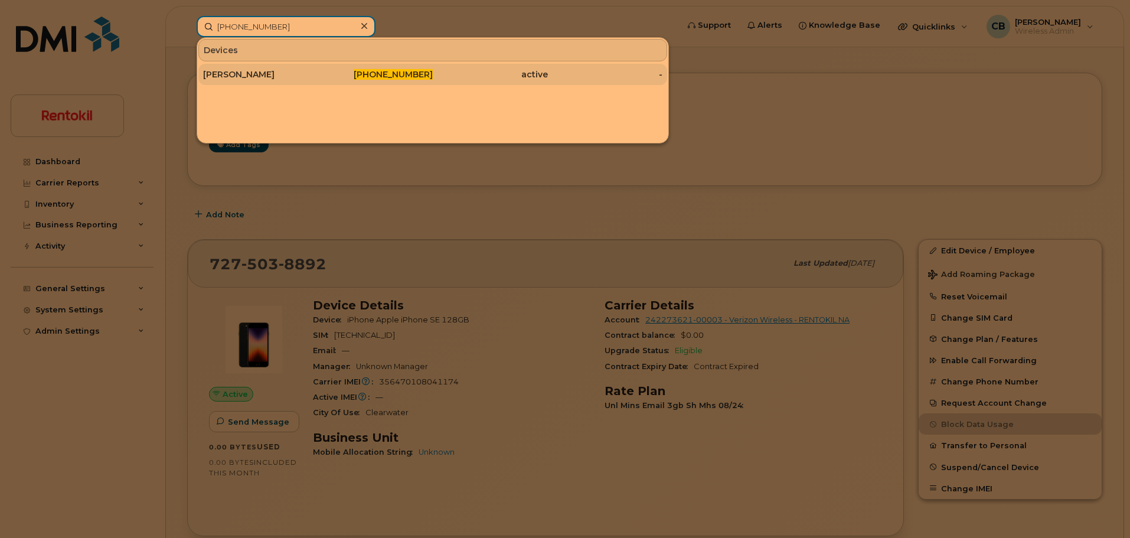
type input "[PHONE_NUMBER]"
click at [248, 73] on div "Chase Henry" at bounding box center [260, 75] width 115 height 12
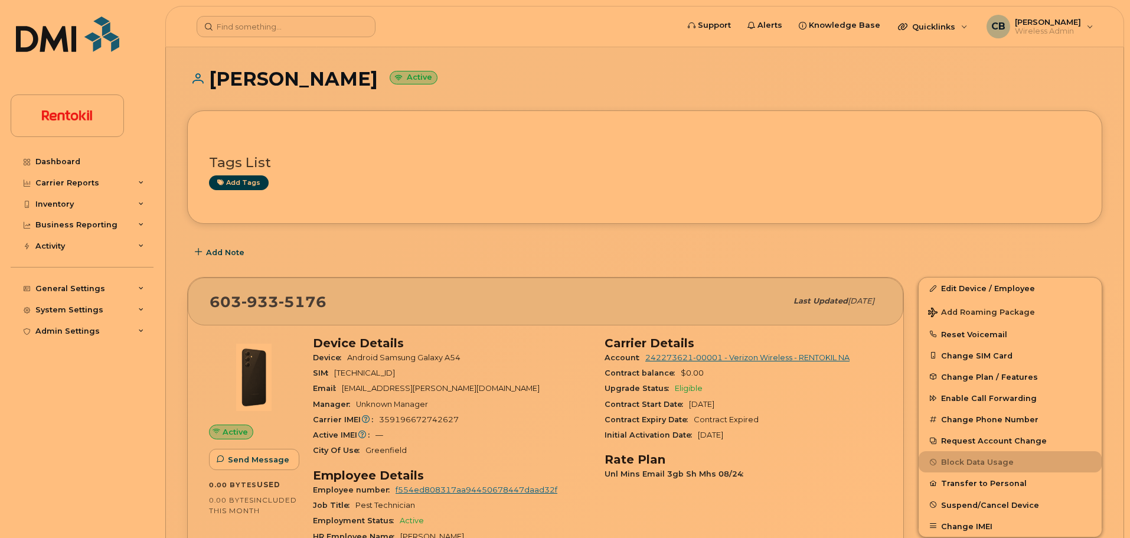
click at [424, 422] on span "359196672742627" at bounding box center [419, 419] width 80 height 9
click at [423, 422] on span "359196672742627" at bounding box center [419, 419] width 80 height 9
copy span "359196672742627"
click at [242, 15] on header "Support Alerts Knowledge Base Quicklinks Suspend / Cancel Device Change SIM Car…" at bounding box center [644, 26] width 959 height 41
click at [243, 18] on input at bounding box center [286, 26] width 179 height 21
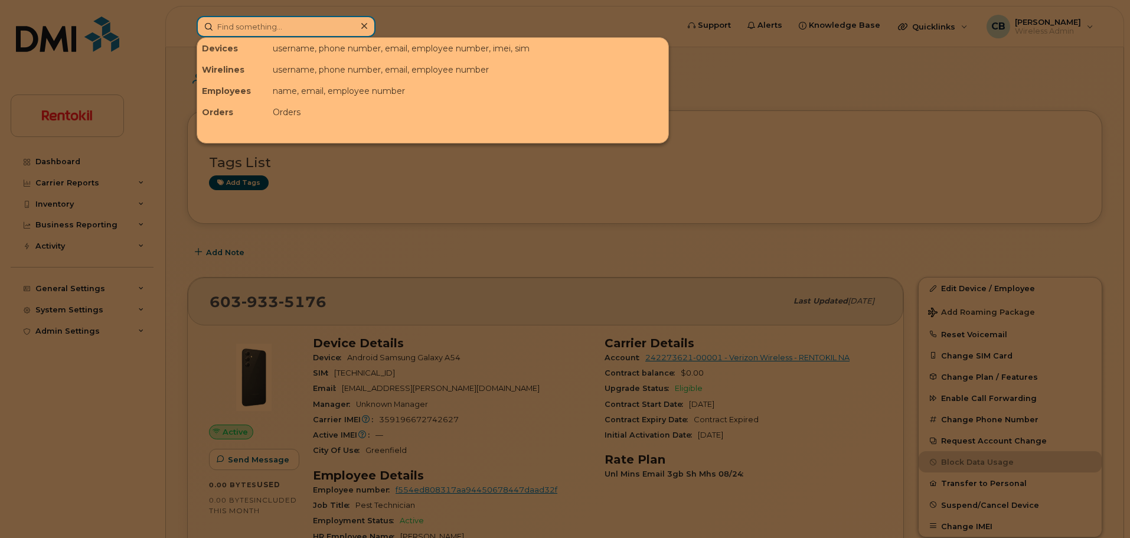
paste input "832-302-5754"
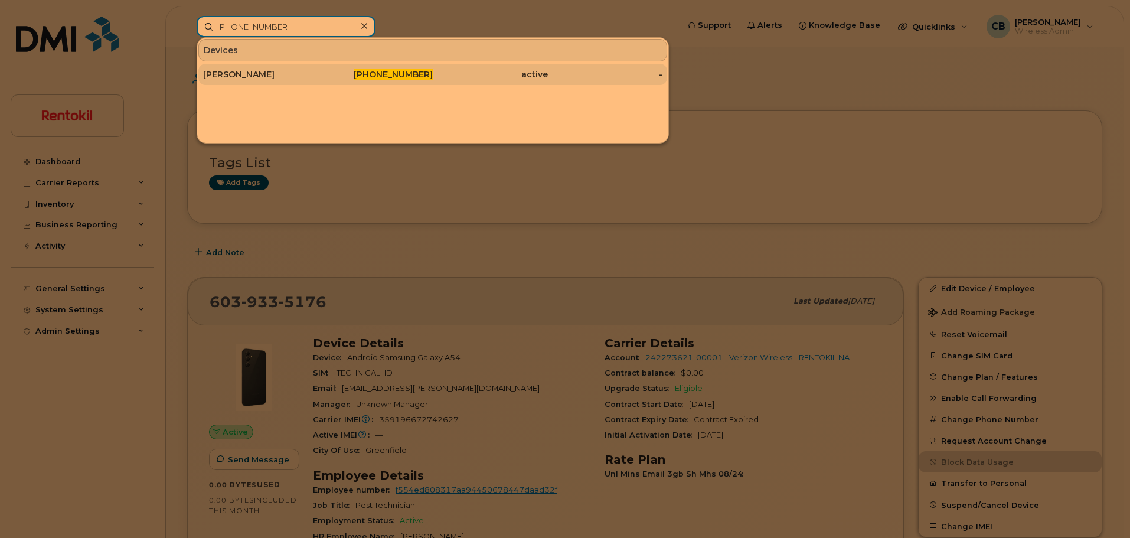
type input "832-302-5754"
click at [240, 71] on div "Terri Porter" at bounding box center [260, 75] width 115 height 12
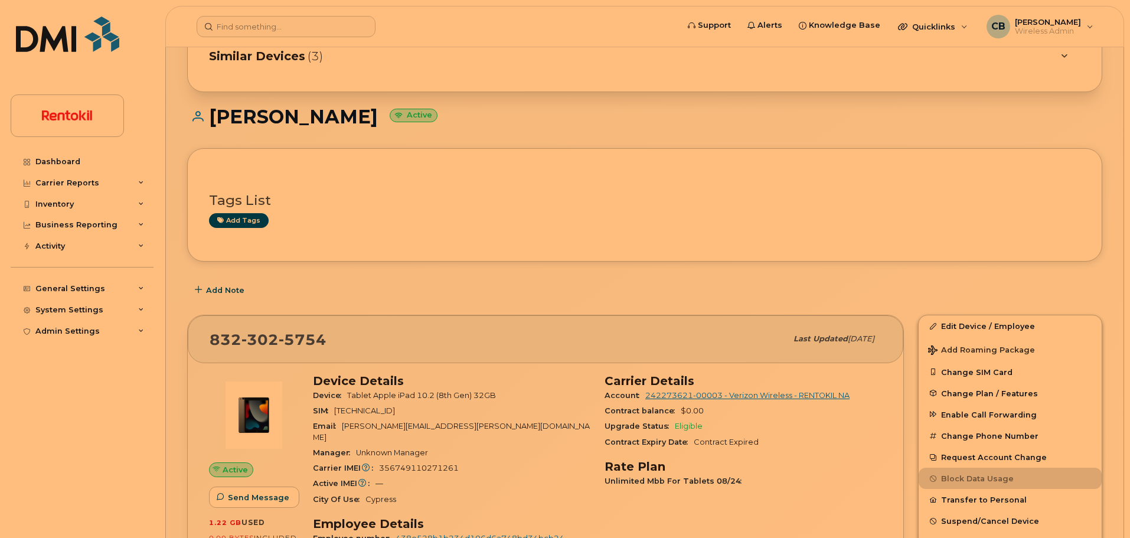
scroll to position [78, 0]
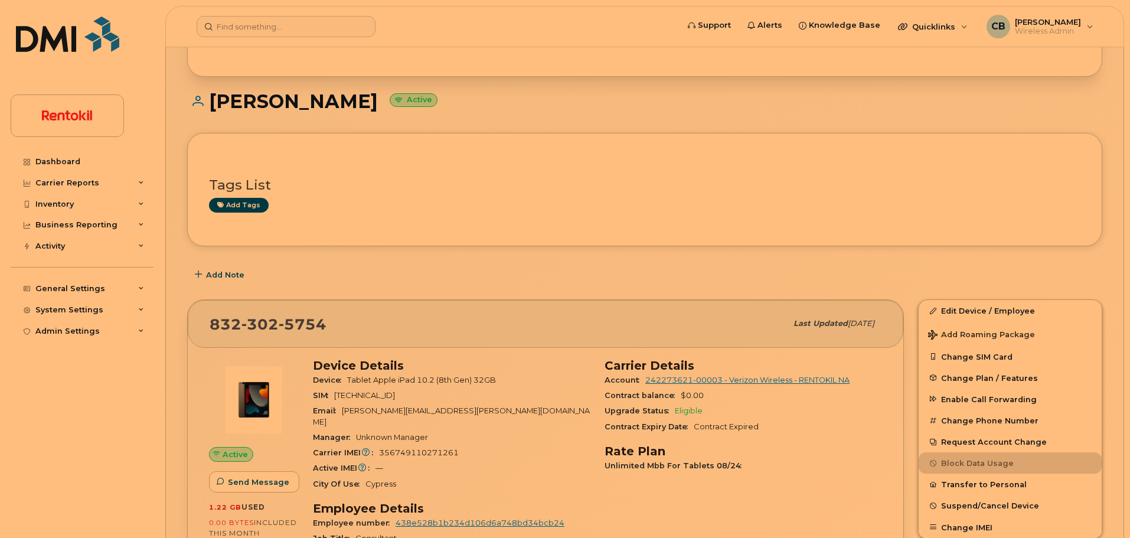
click at [415, 448] on span "356749110271261" at bounding box center [419, 452] width 80 height 9
copy span "356749110271261"
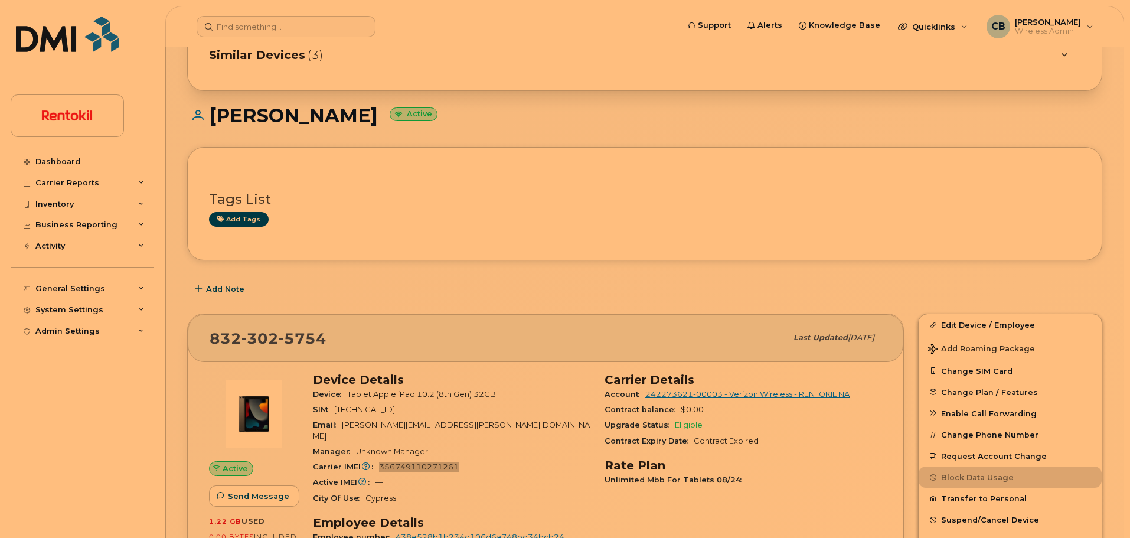
scroll to position [15, 0]
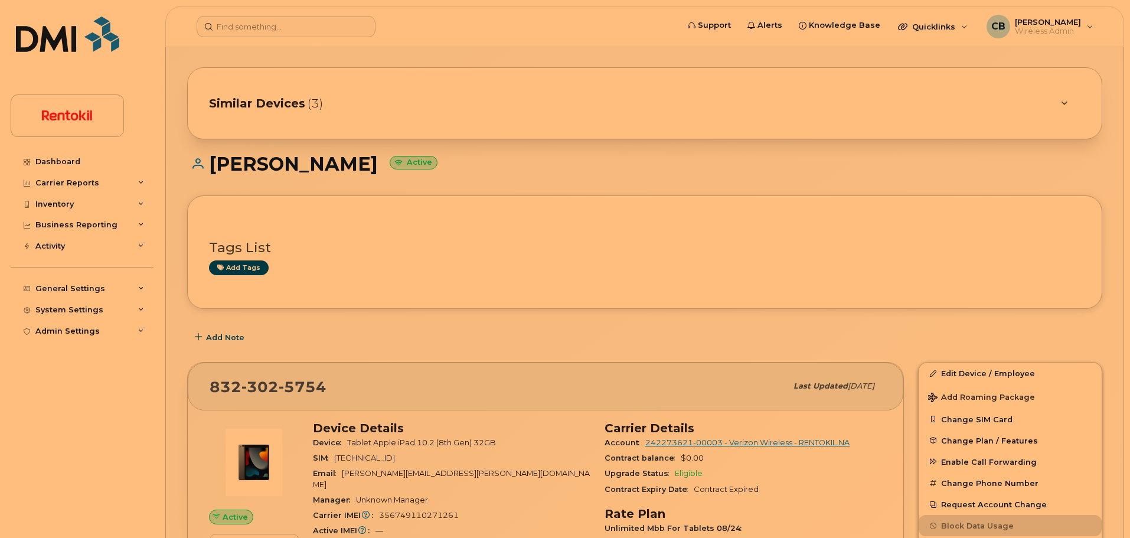
click at [1062, 107] on div at bounding box center [1064, 103] width 14 height 14
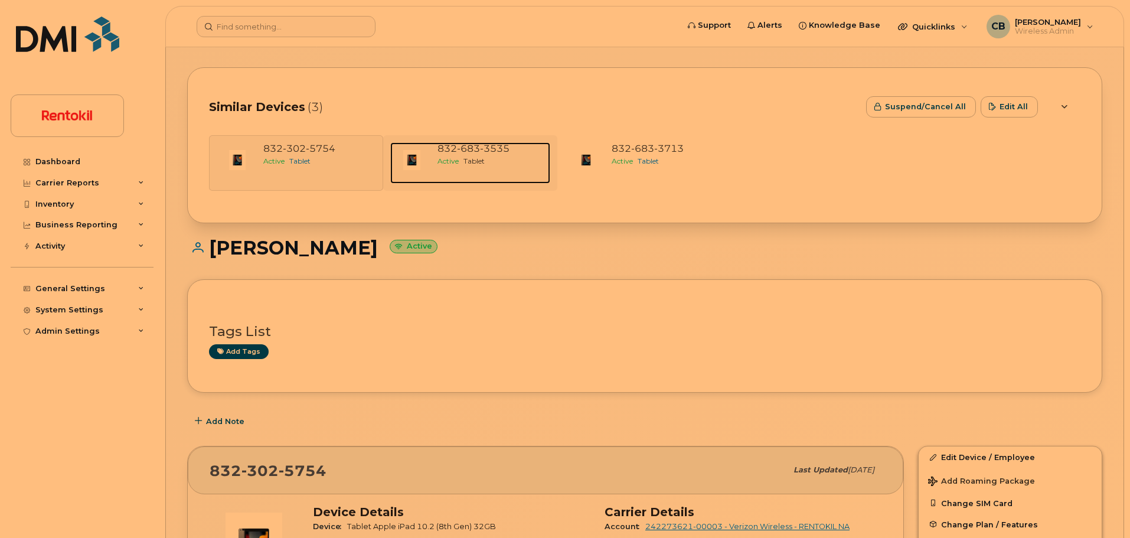
click at [471, 146] on span "683" at bounding box center [468, 148] width 23 height 11
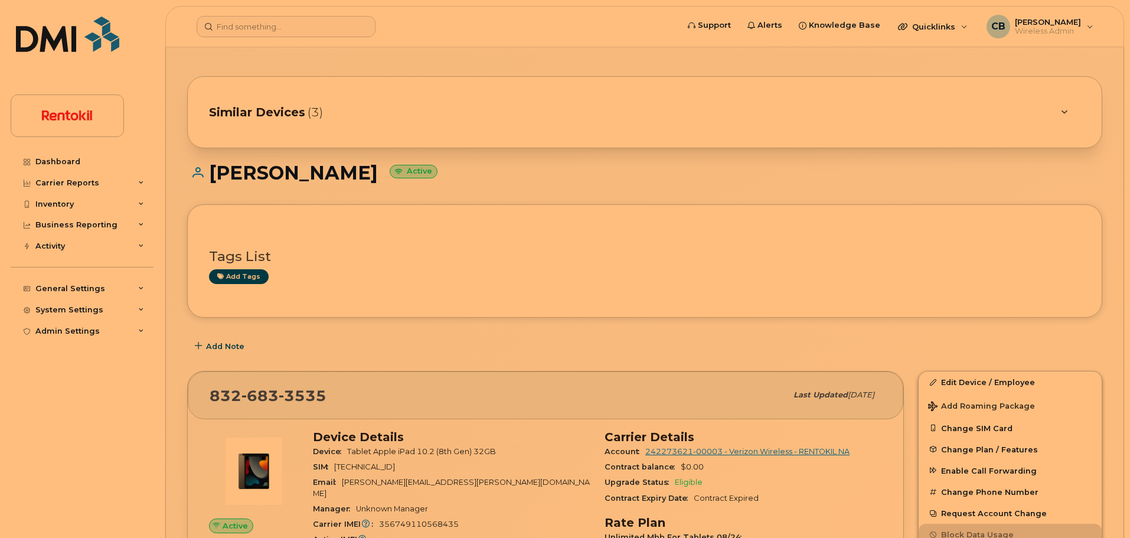
scroll to position [18, 0]
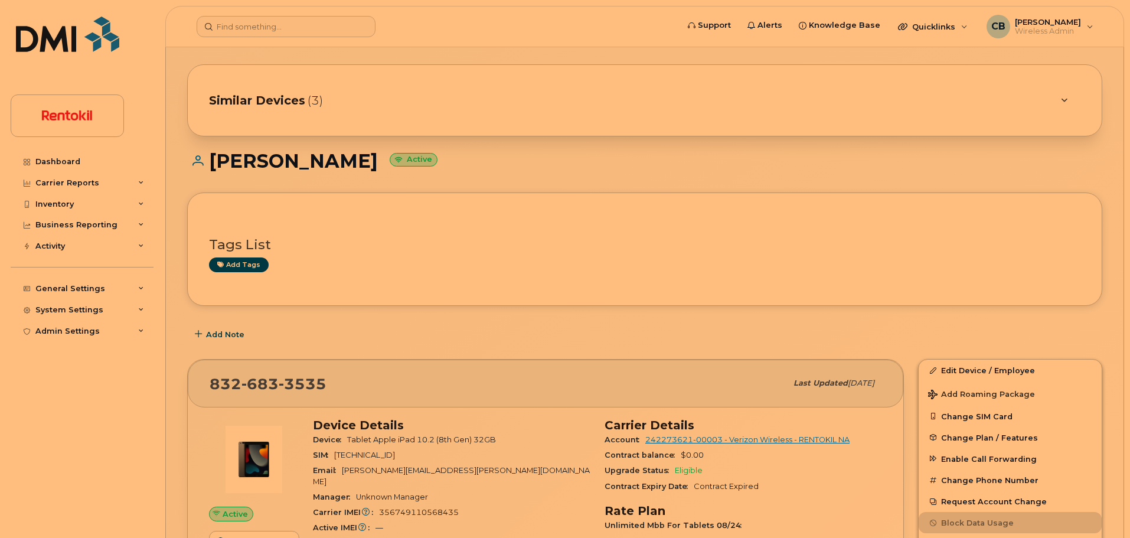
click at [413, 508] on span "356749110568435" at bounding box center [419, 512] width 80 height 9
copy span "356749110568435"
click at [769, 89] on div "Similar Devices (3)" at bounding box center [628, 100] width 839 height 28
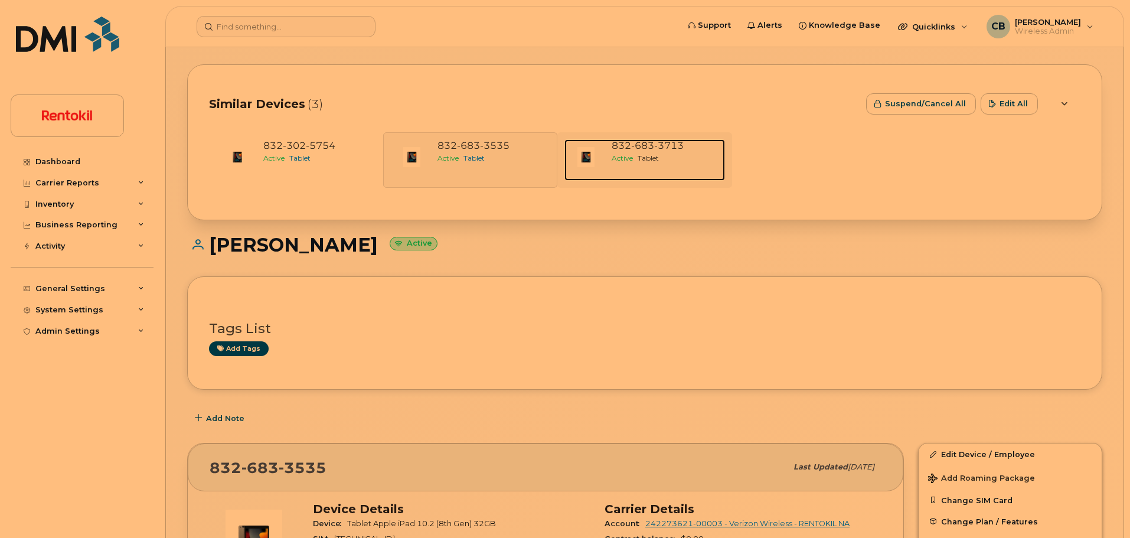
click at [657, 147] on span "3713" at bounding box center [669, 145] width 30 height 11
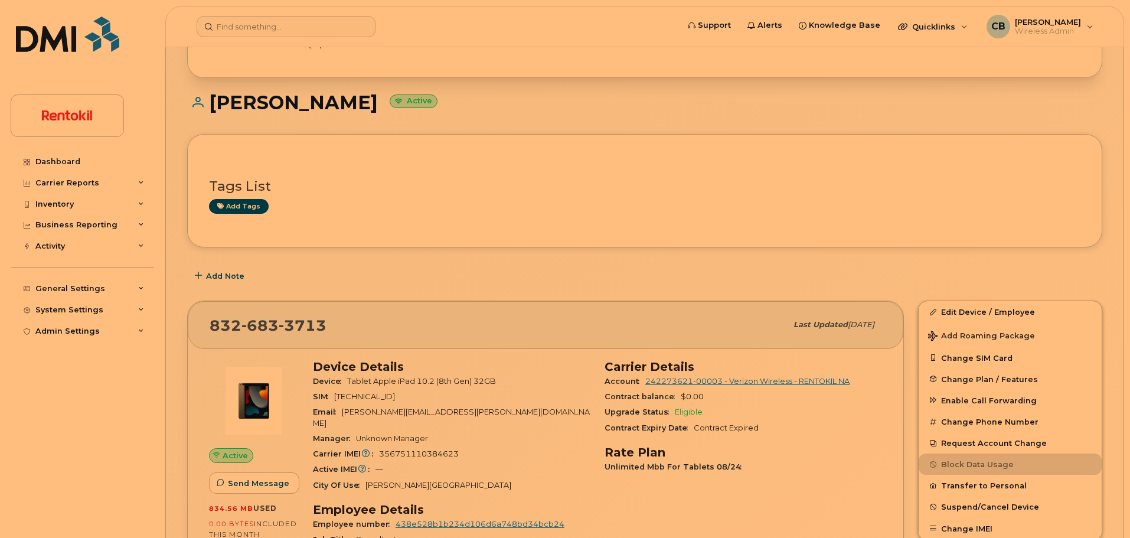
scroll to position [128, 0]
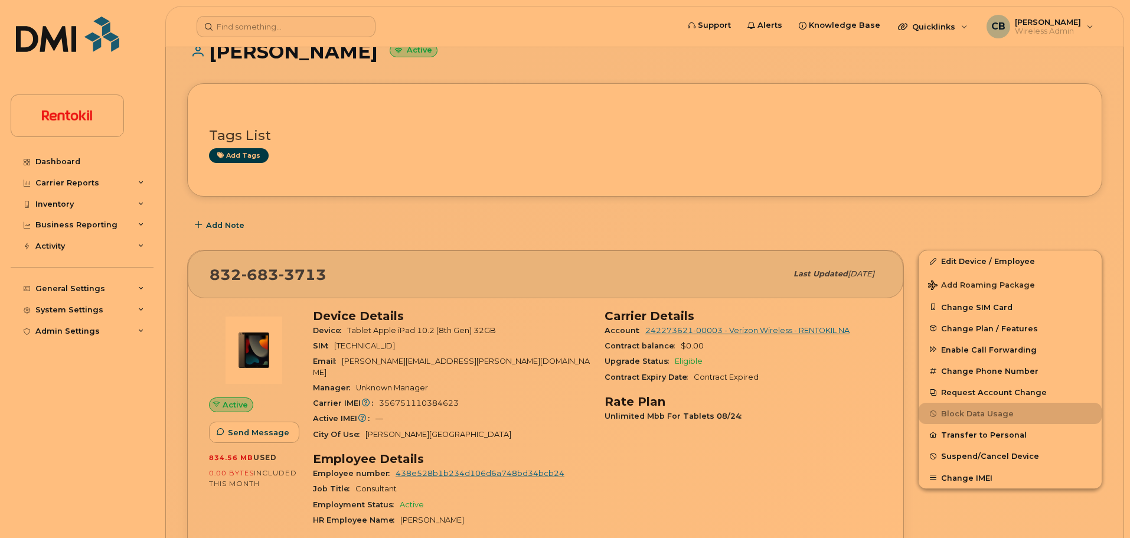
click at [412, 397] on div "Carrier IMEI Carrier IMEI is reported during the last billing cycle or change o…" at bounding box center [452, 403] width 278 height 15
copy span "356751110384623"
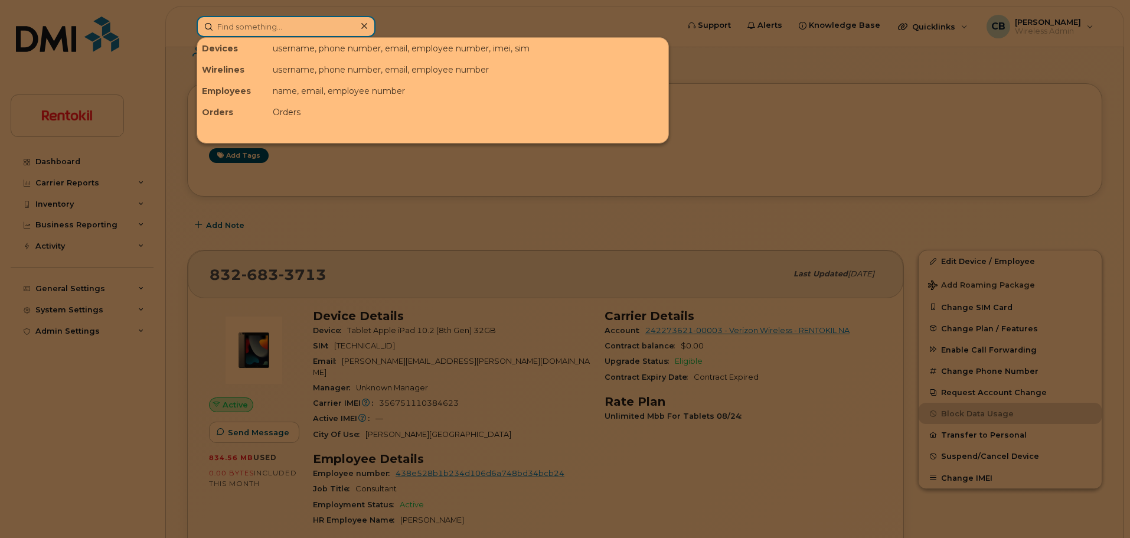
click at [271, 30] on input at bounding box center [286, 26] width 179 height 21
paste input "352-624-6252"
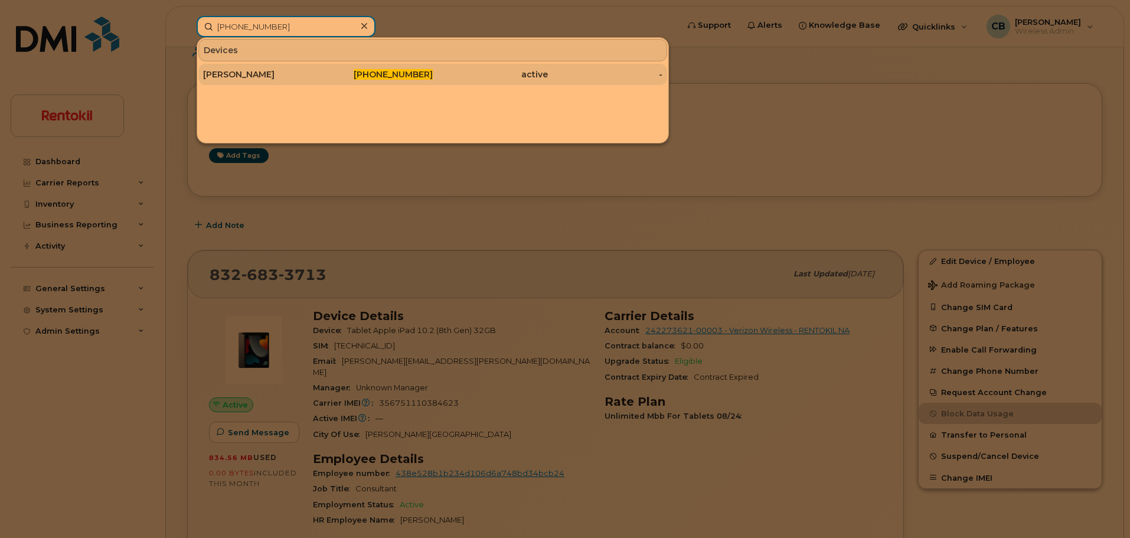
type input "352-624-6252"
click at [262, 73] on div "Anthony Mercado" at bounding box center [260, 75] width 115 height 12
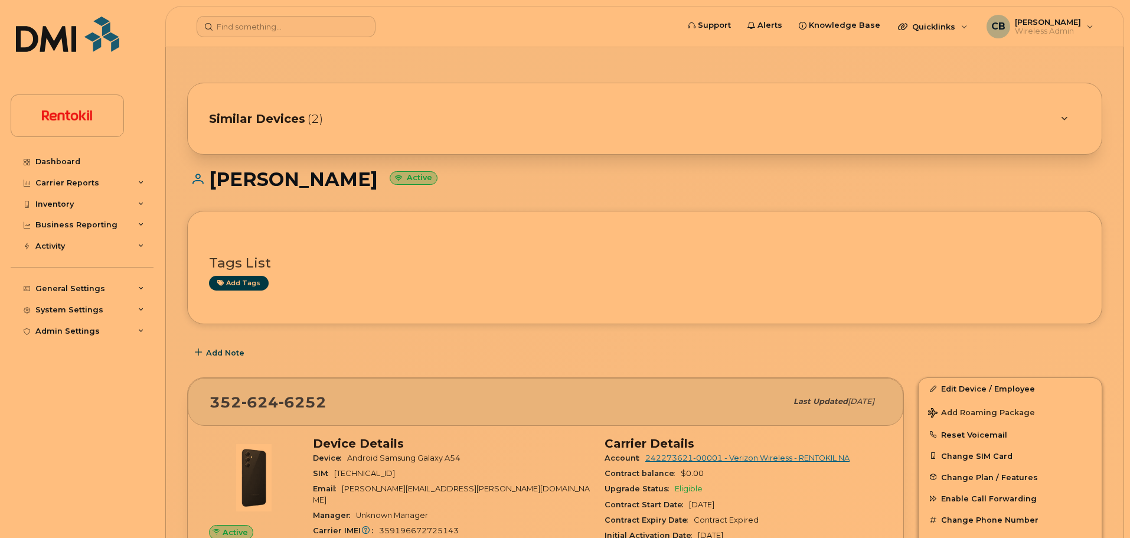
click at [432, 526] on span "359196672725143" at bounding box center [419, 530] width 80 height 9
copy span "359196672725143"
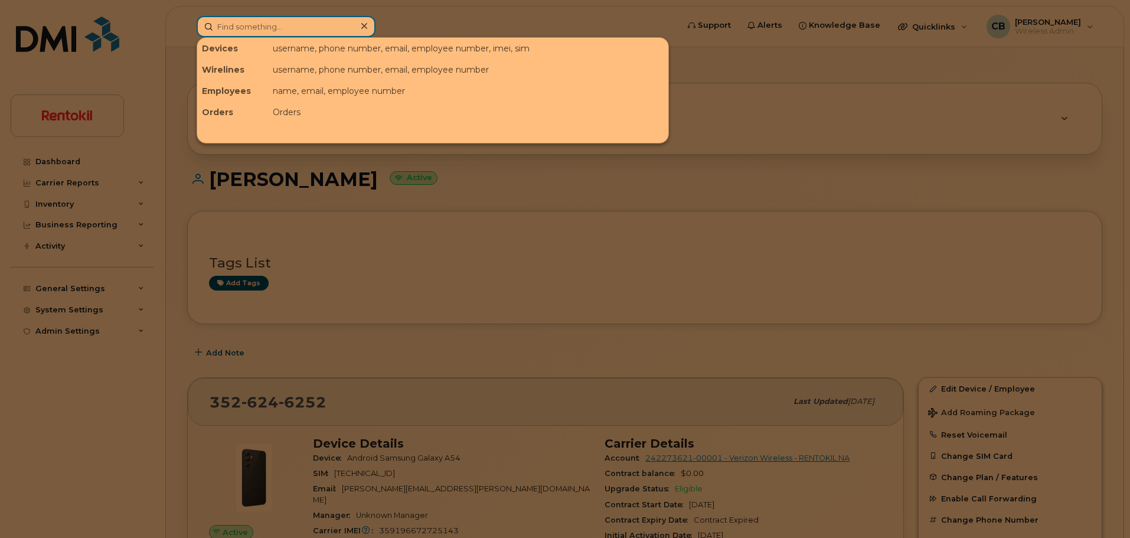
click at [288, 33] on input at bounding box center [286, 26] width 179 height 21
paste input "281-384-9051"
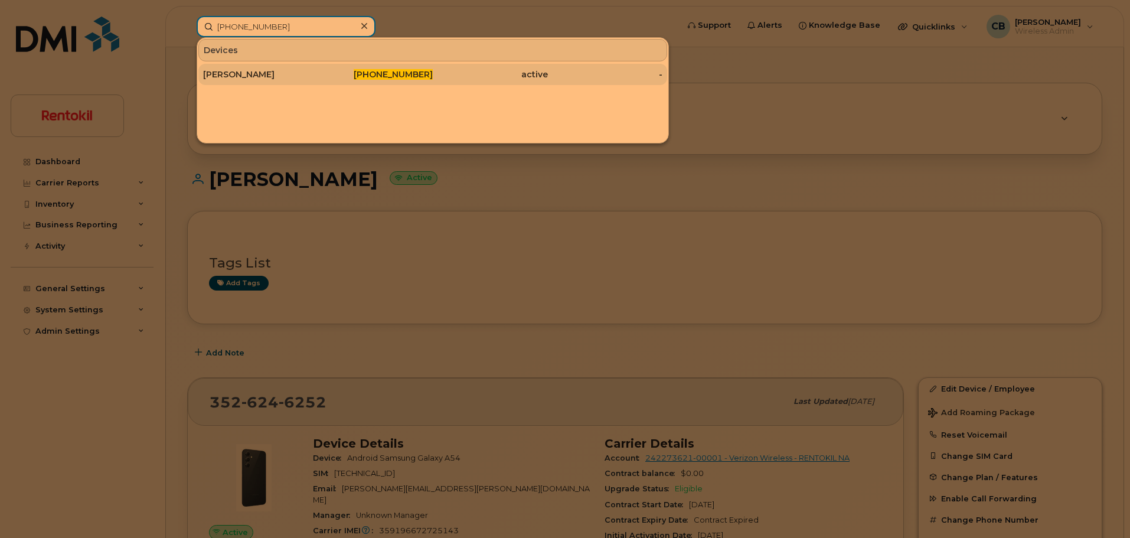
type input "281-384-9051"
click at [242, 75] on div "Dan Porter" at bounding box center [260, 75] width 115 height 12
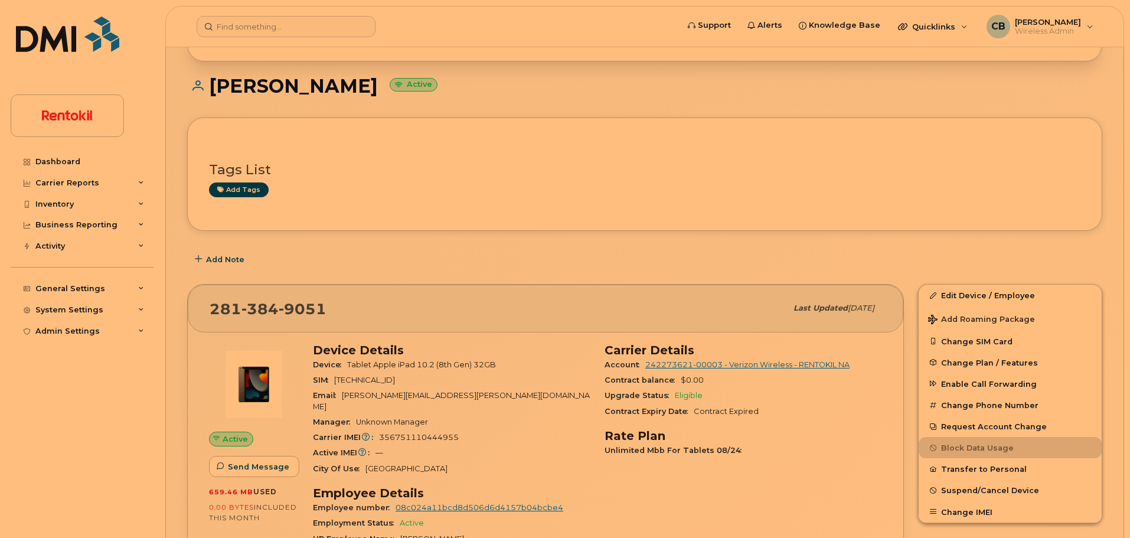
scroll to position [106, 0]
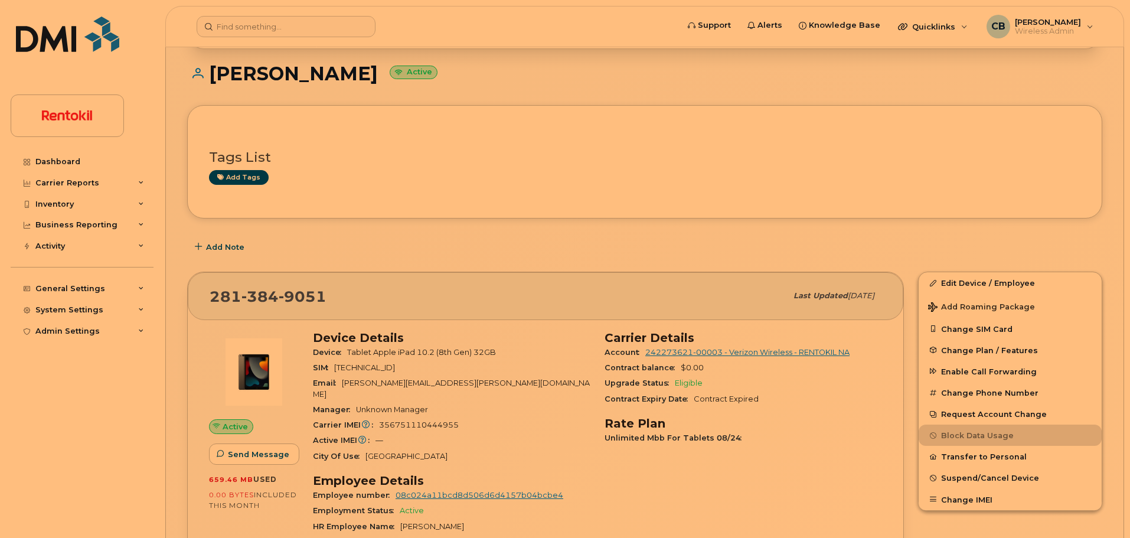
click at [421, 421] on span "356751110444955" at bounding box center [419, 425] width 80 height 9
copy span "356751110444955"
click at [297, 32] on input at bounding box center [286, 26] width 179 height 21
paste input "[PHONE_NUMBER]"
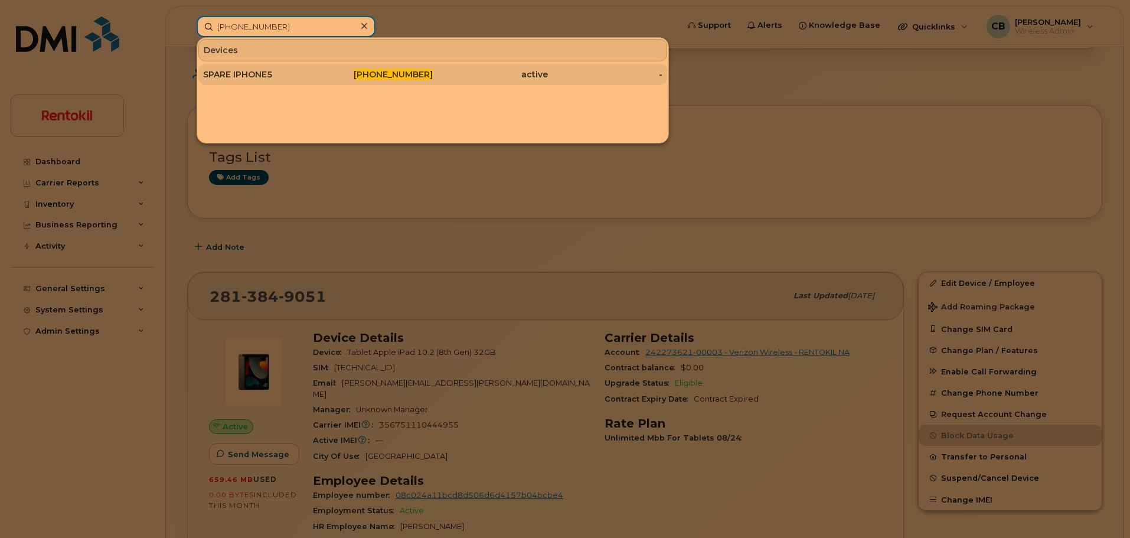
type input "[PHONE_NUMBER]"
click at [268, 72] on div "SPARE IPHONE5" at bounding box center [260, 75] width 115 height 12
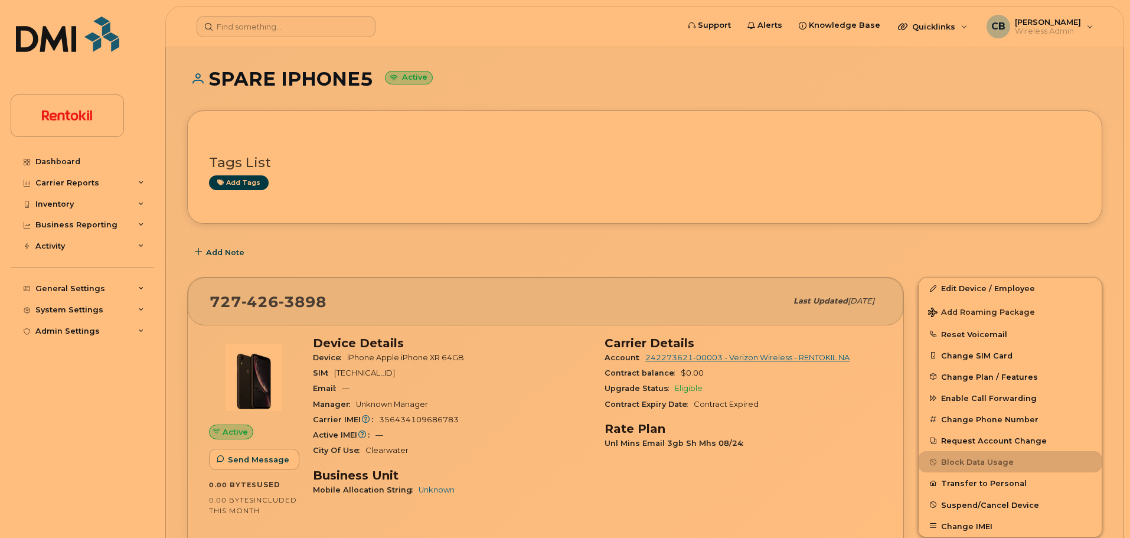
click at [422, 421] on span "356434109686783" at bounding box center [419, 419] width 80 height 9
copy span "356434109686783"
click at [241, 26] on input at bounding box center [286, 26] width 179 height 21
paste input "603-933-0696"
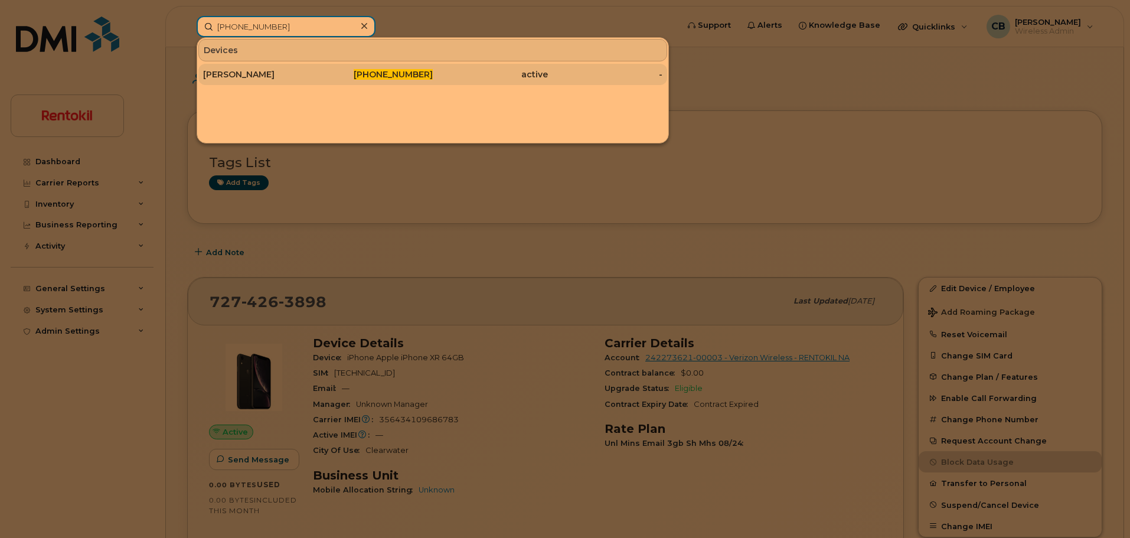
type input "603-933-0696"
click at [255, 75] on div "Leim Dubois-Gilbert" at bounding box center [260, 75] width 115 height 12
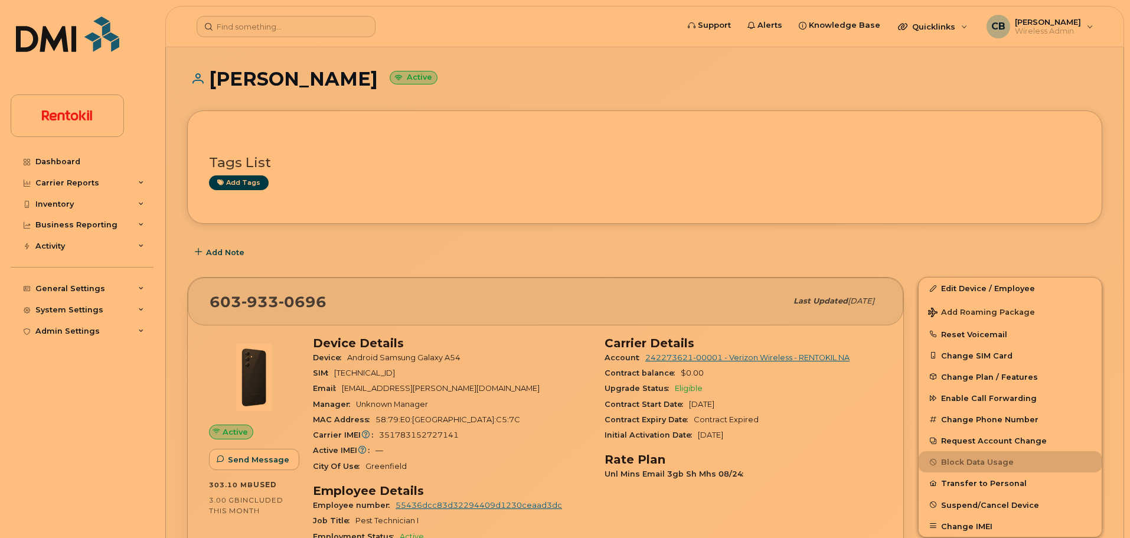
click at [414, 437] on span "351783152727141" at bounding box center [419, 435] width 80 height 9
click at [414, 436] on span "351783152727141" at bounding box center [419, 435] width 80 height 9
copy span "351783152727141"
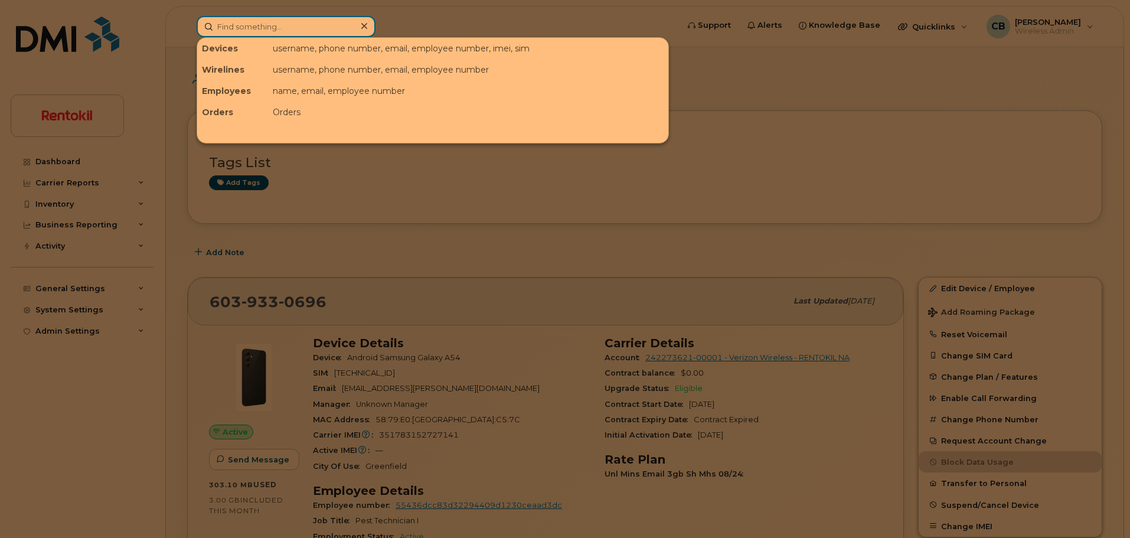
click at [263, 22] on input at bounding box center [286, 26] width 179 height 21
paste input "[PHONE_NUMBER]"
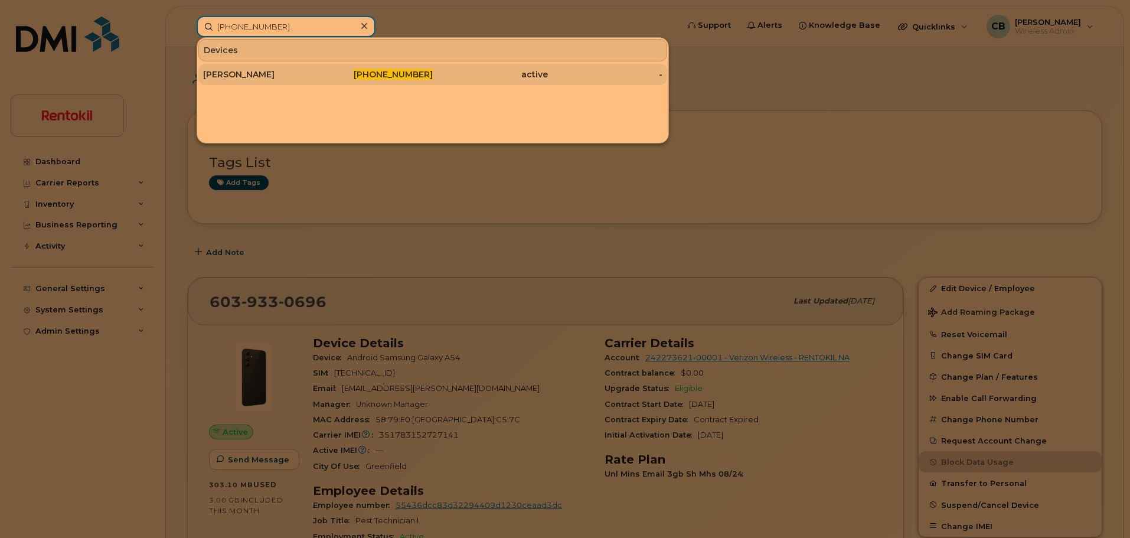
type input "[PHONE_NUMBER]"
click at [257, 76] on div "[PERSON_NAME]" at bounding box center [260, 75] width 115 height 12
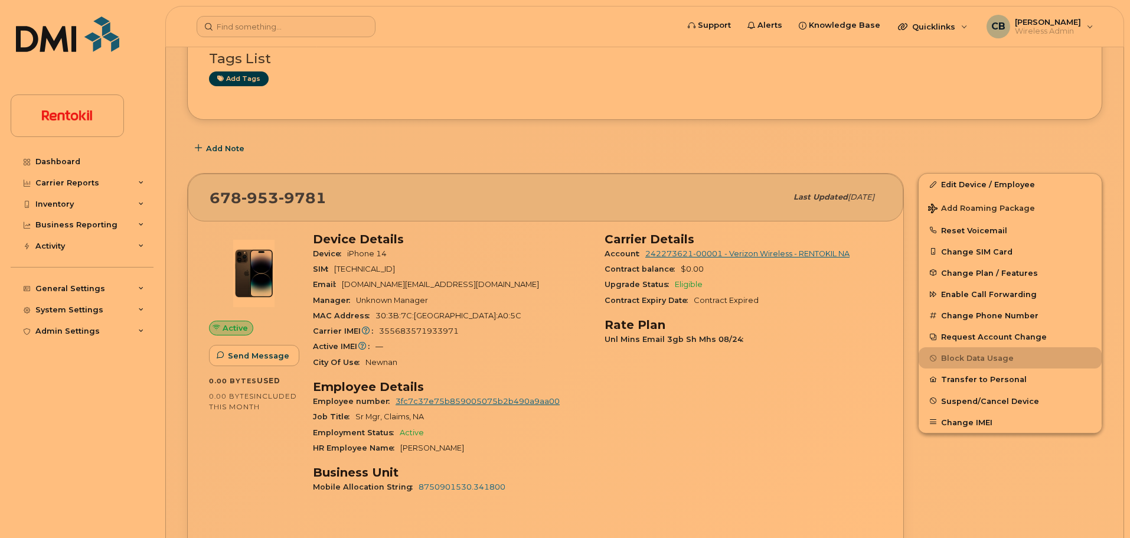
scroll to position [105, 0]
click at [409, 330] on span "355683571933971" at bounding box center [419, 330] width 80 height 9
copy span "355683571933971"
click at [294, 22] on input at bounding box center [286, 26] width 179 height 21
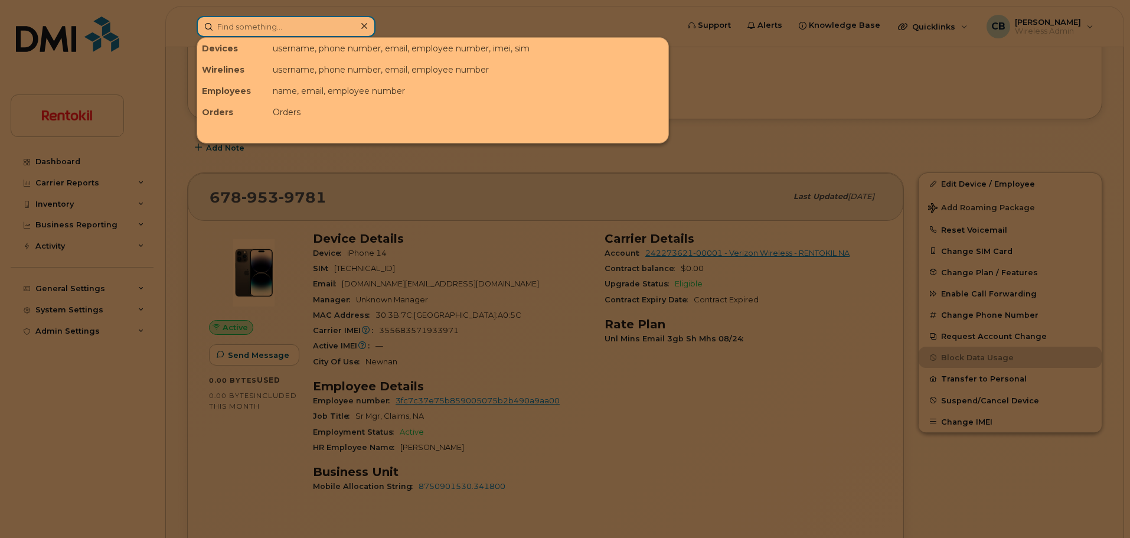
paste input "352-727-2922"
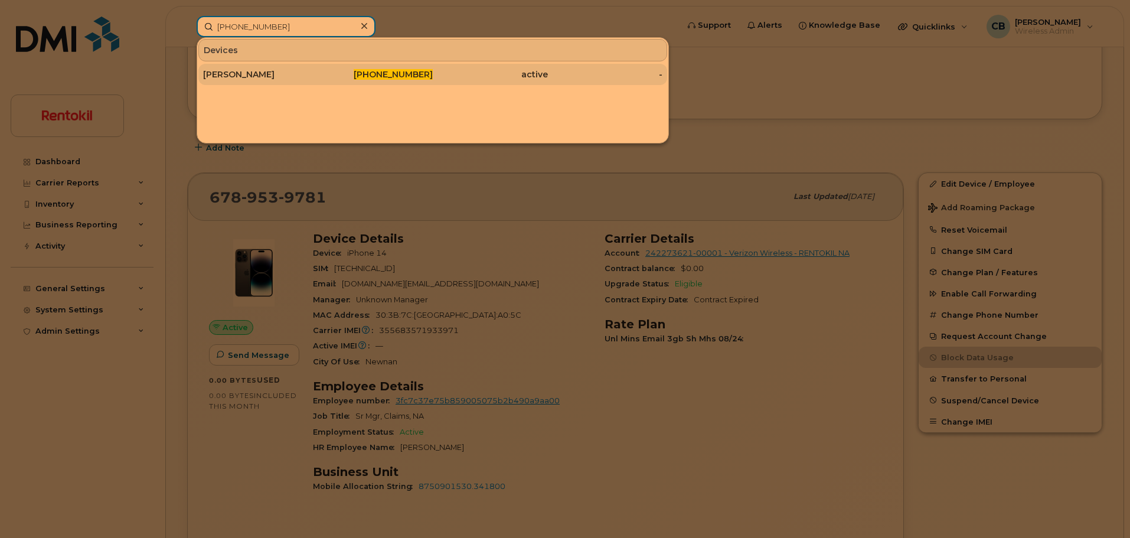
type input "352-727-2922"
click at [259, 74] on div "[PERSON_NAME]" at bounding box center [260, 75] width 115 height 12
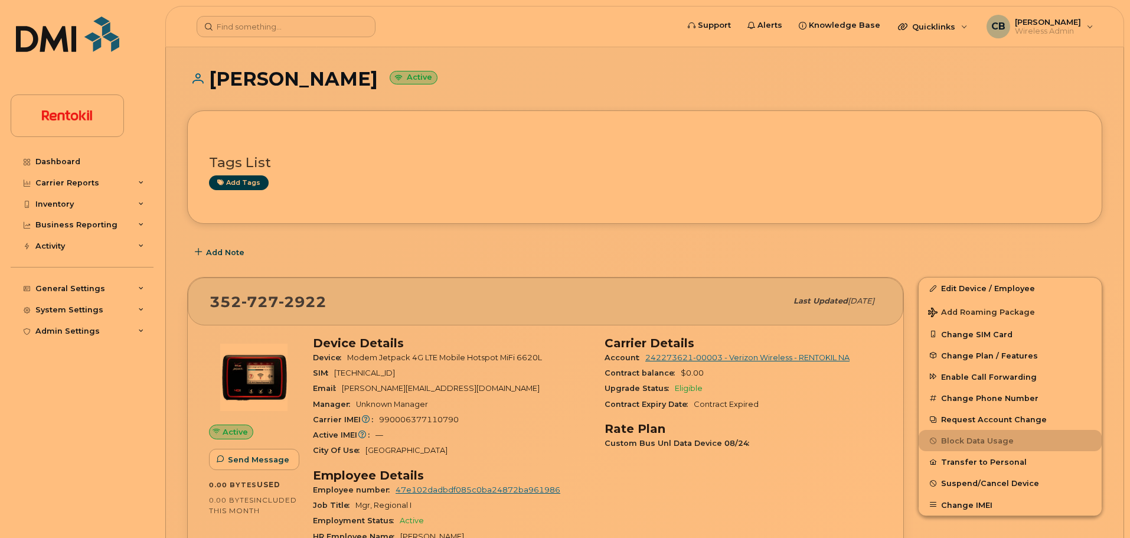
click at [414, 424] on div "Carrier IMEI Carrier IMEI is reported during the last billing cycle or change o…" at bounding box center [452, 419] width 278 height 15
click at [408, 419] on span "990006377110790" at bounding box center [419, 419] width 80 height 9
copy span "990006377110790"
click at [277, 31] on input at bounding box center [286, 26] width 179 height 21
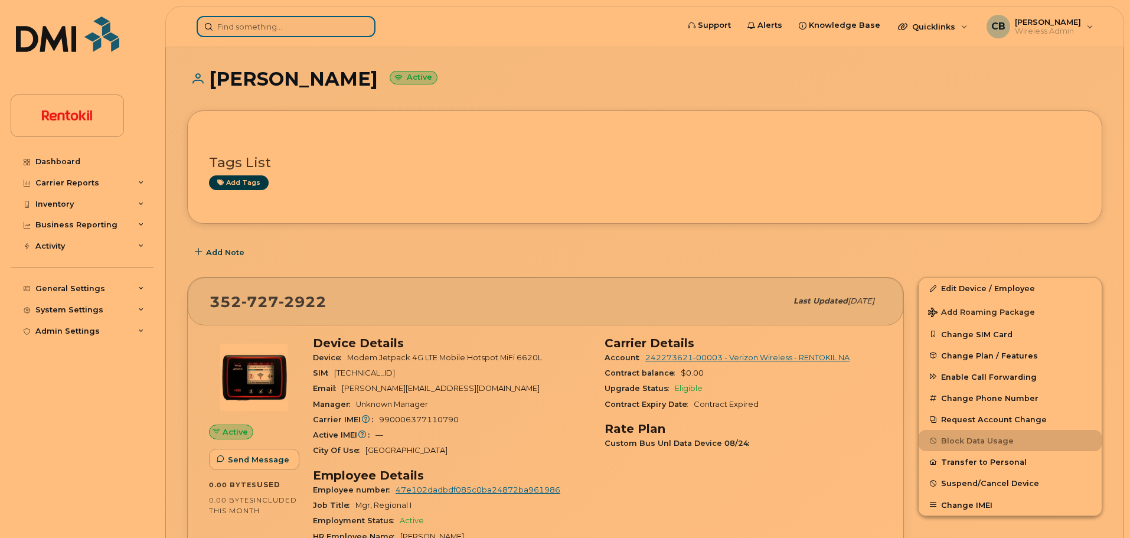
paste input "[PHONE_NUMBER]"
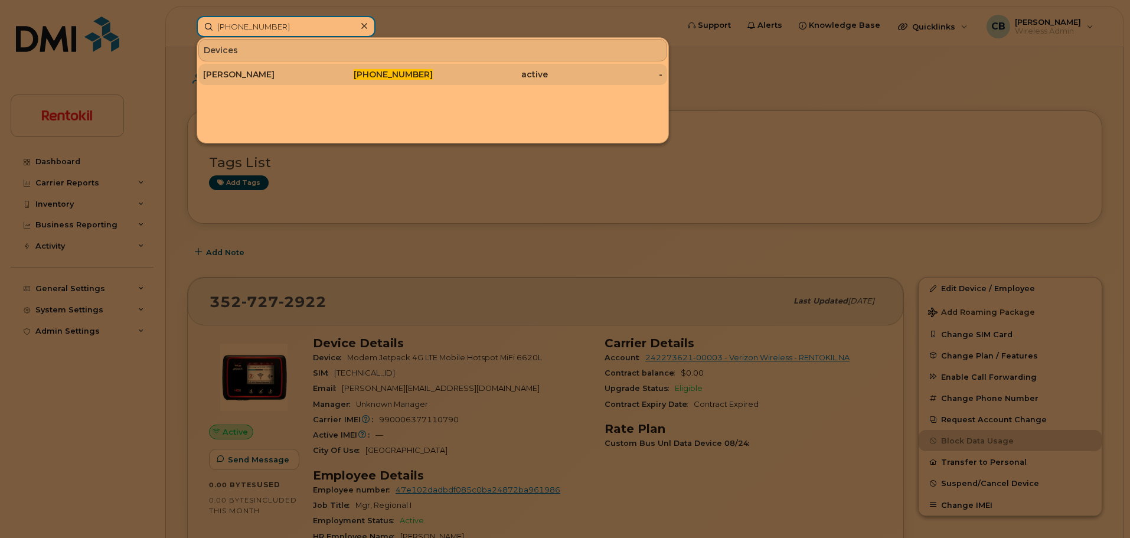
type input "[PHONE_NUMBER]"
click at [269, 71] on div "[PERSON_NAME]" at bounding box center [260, 75] width 115 height 12
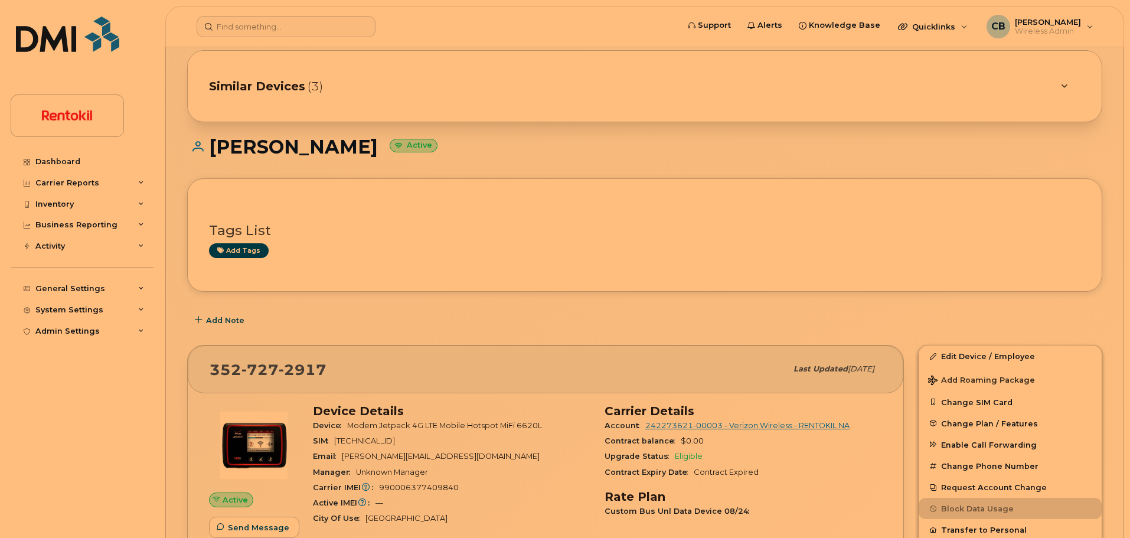
scroll to position [38, 0]
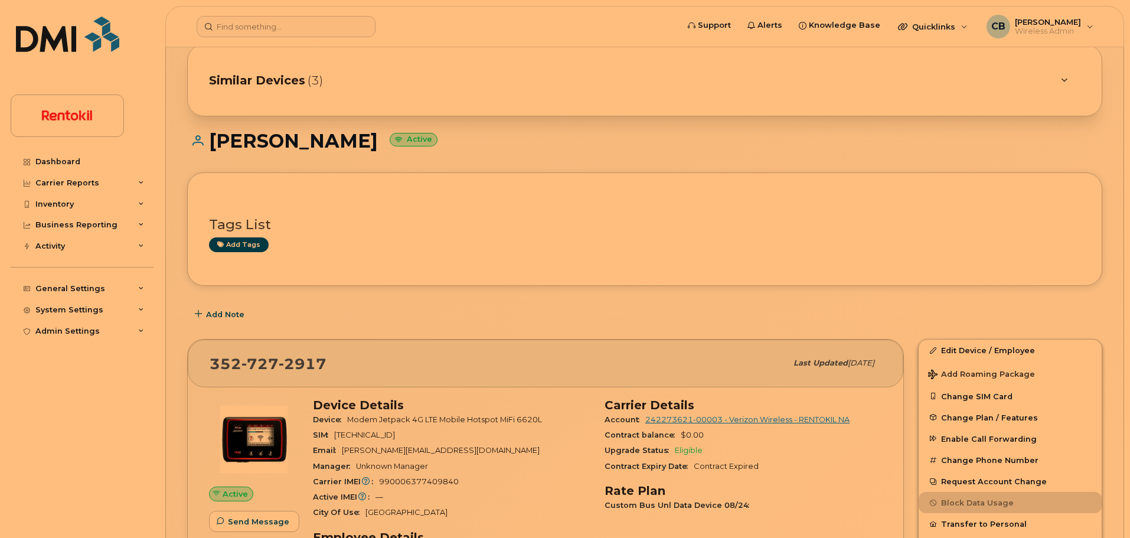
click at [432, 480] on span "990006377409840" at bounding box center [419, 481] width 80 height 9
copy span "990006377409840"
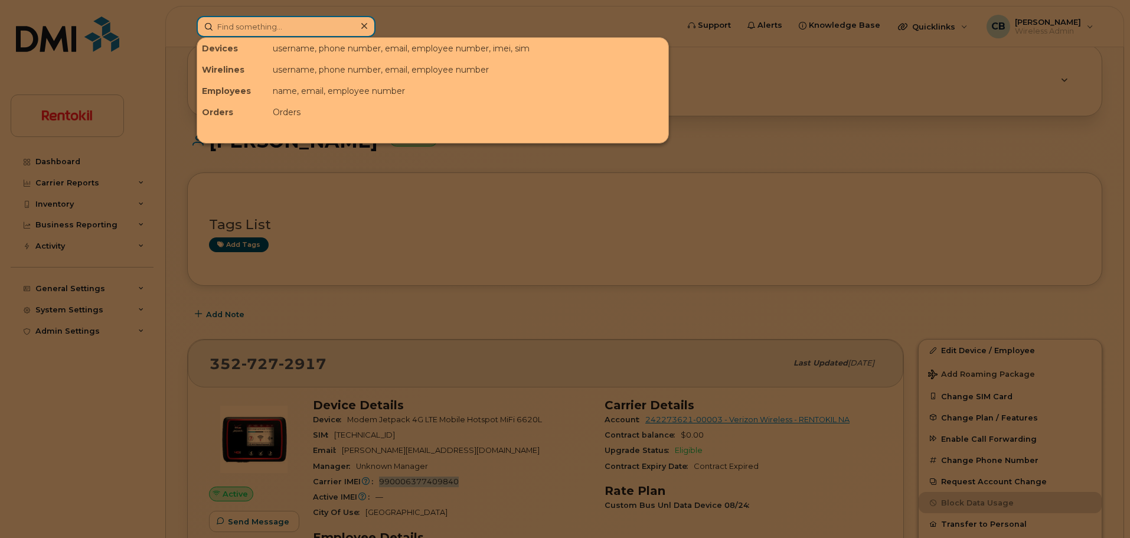
click at [269, 30] on input at bounding box center [286, 26] width 179 height 21
paste input "603-933-5420"
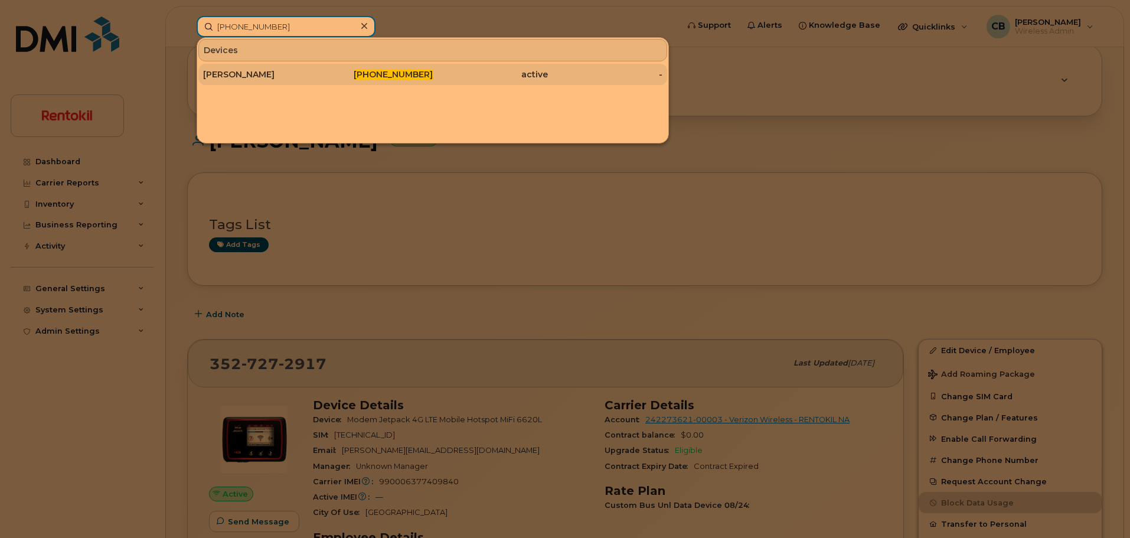
type input "603-933-5420"
click at [249, 74] on div "Charles Reed" at bounding box center [260, 75] width 115 height 12
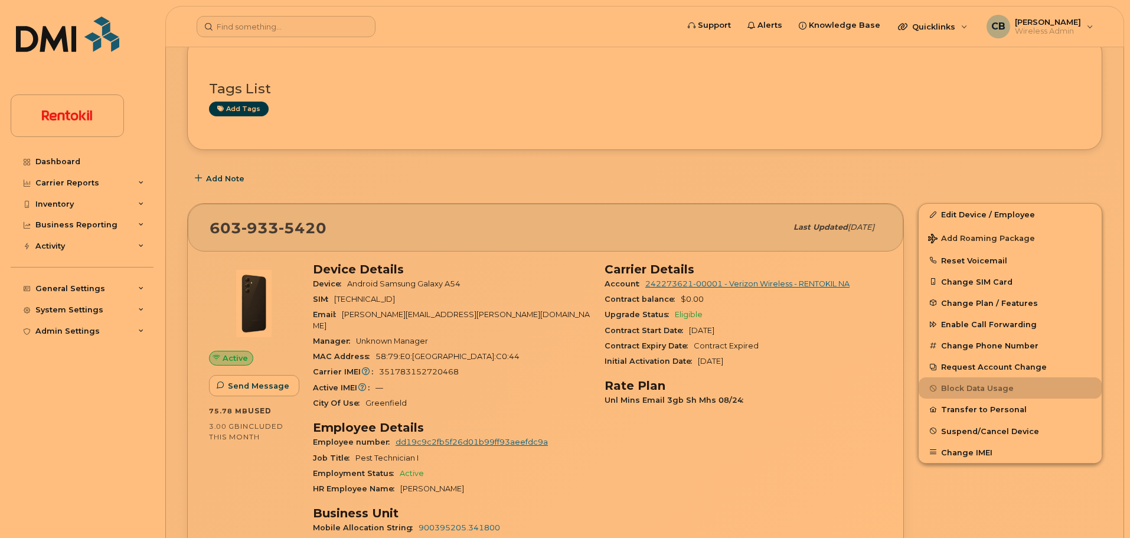
scroll to position [95, 0]
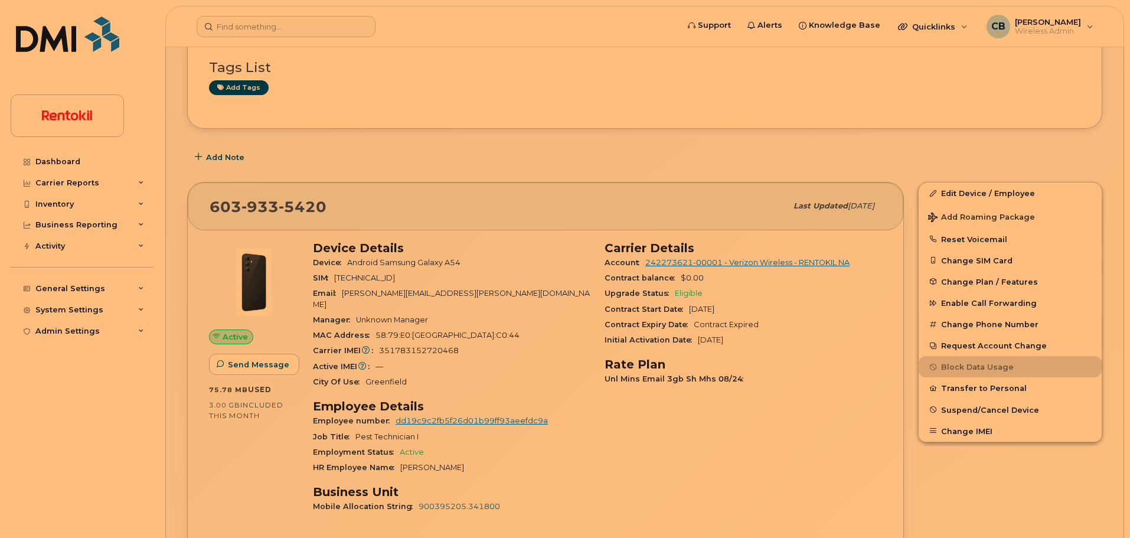
click at [420, 346] on span "351783152720468" at bounding box center [419, 350] width 80 height 9
click at [421, 346] on span "351783152720468" at bounding box center [419, 350] width 80 height 9
copy span "351783152720468"
click at [281, 24] on input at bounding box center [286, 26] width 179 height 21
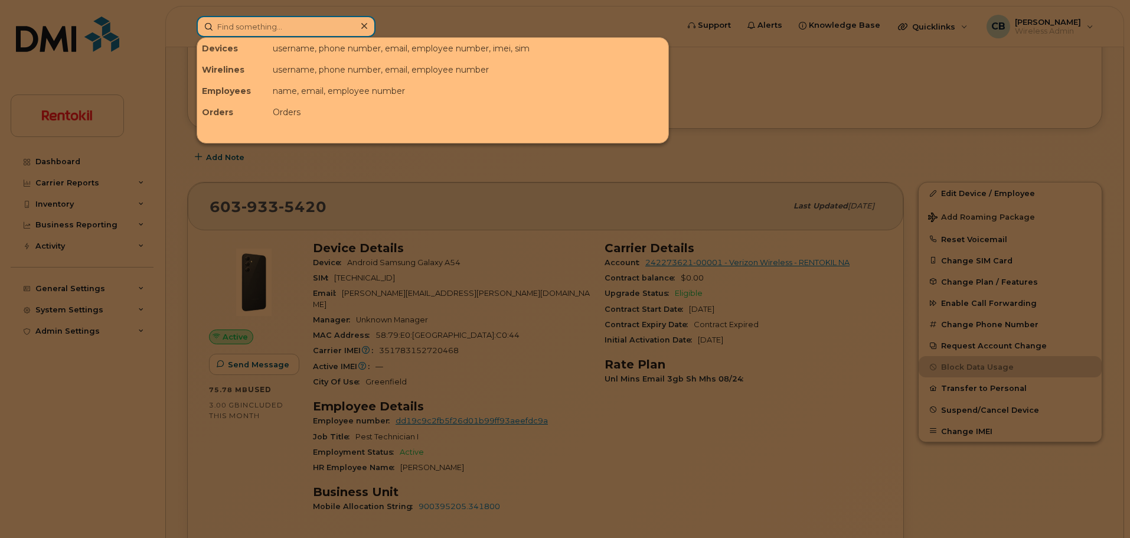
paste input "[PHONE_NUMBER]"
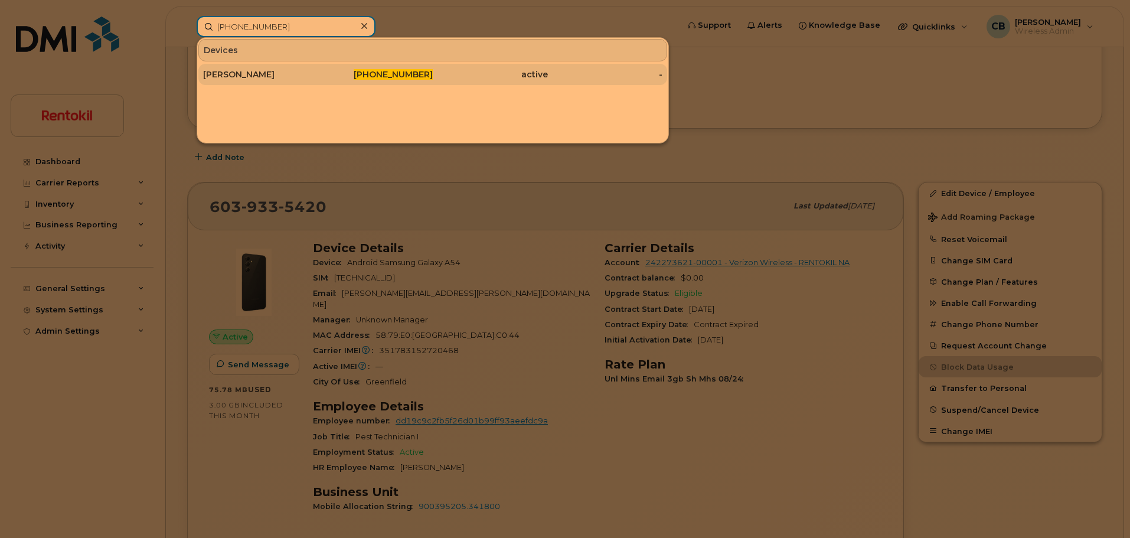
type input "[PHONE_NUMBER]"
click at [247, 74] on div "[PERSON_NAME]" at bounding box center [260, 75] width 115 height 12
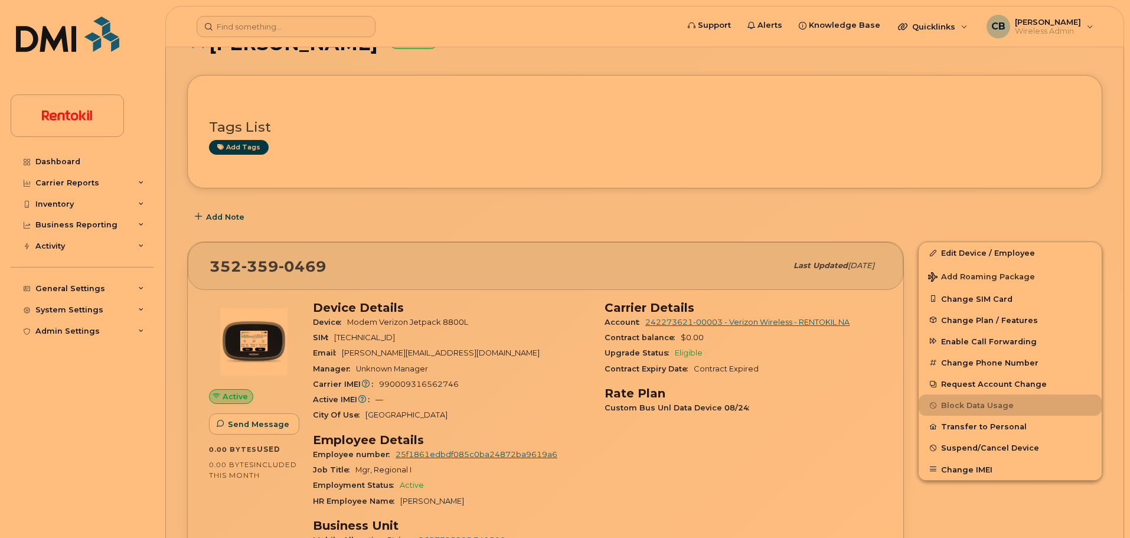
scroll to position [176, 0]
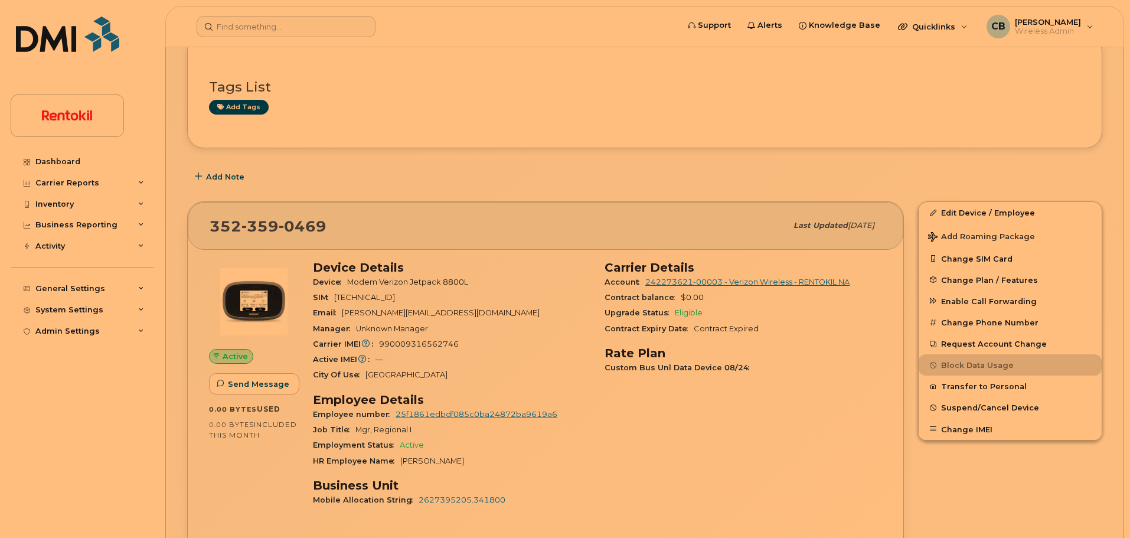
click at [395, 296] on span "[TECHNICAL_ID]" at bounding box center [364, 297] width 61 height 9
click at [403, 345] on span "990009316562746" at bounding box center [419, 344] width 80 height 9
copy span "990009316562746"
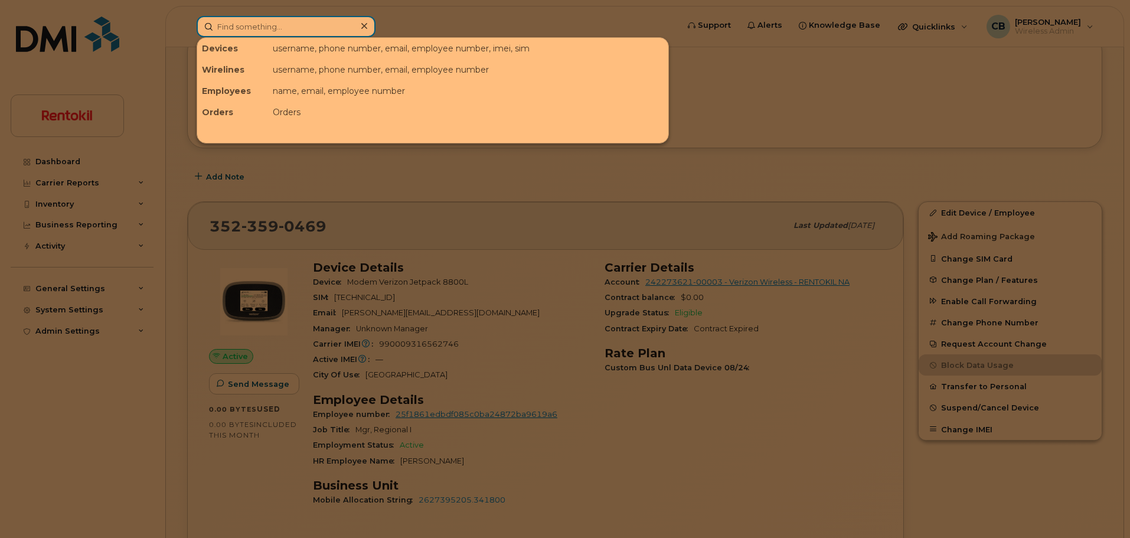
click at [286, 24] on input at bounding box center [286, 26] width 179 height 21
paste input "[PHONE_NUMBER]"
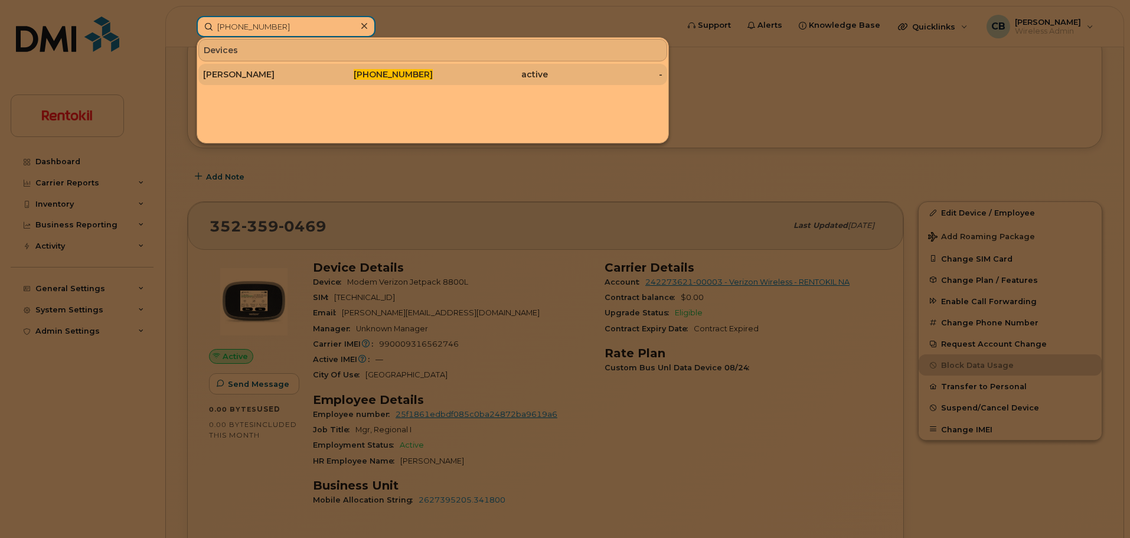
type input "[PHONE_NUMBER]"
click at [250, 74] on div "[PERSON_NAME]" at bounding box center [260, 75] width 115 height 12
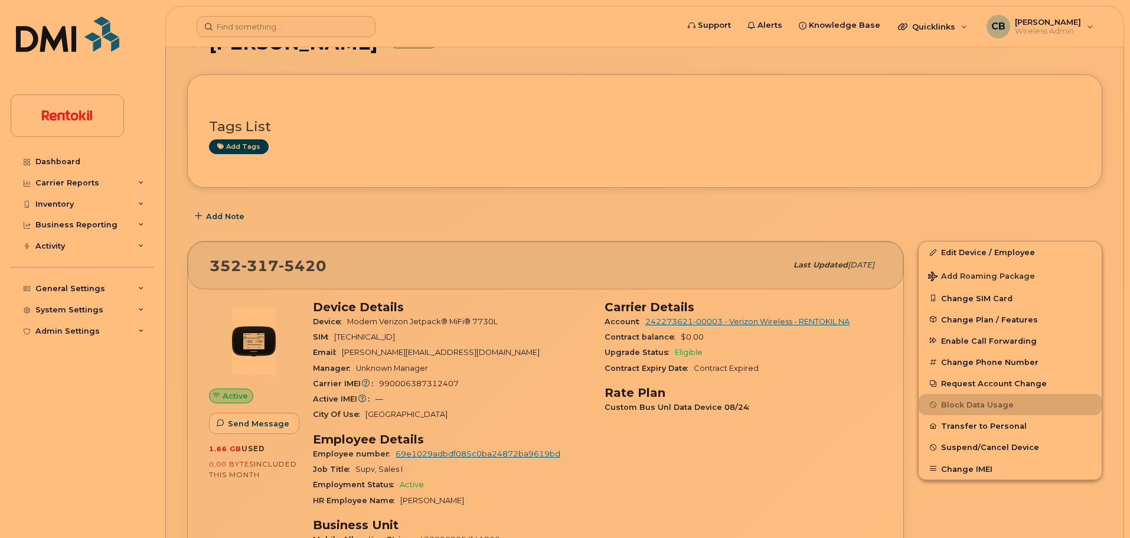
scroll to position [151, 0]
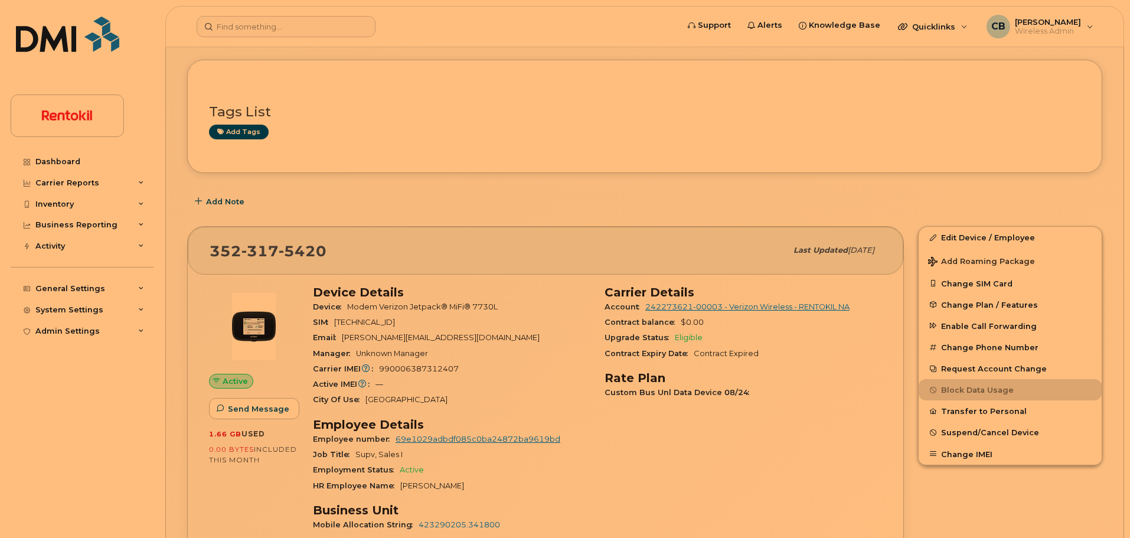
click at [420, 368] on span "990006387312407" at bounding box center [419, 368] width 80 height 9
copy span "990006387312407"
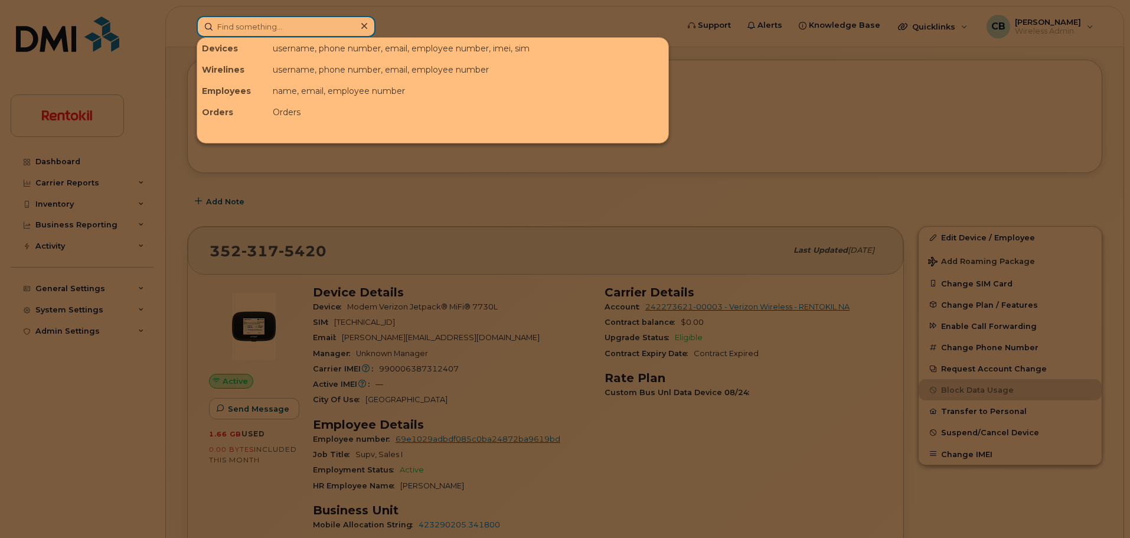
click at [236, 30] on input at bounding box center [286, 26] width 179 height 21
paste input "610-223-4491"
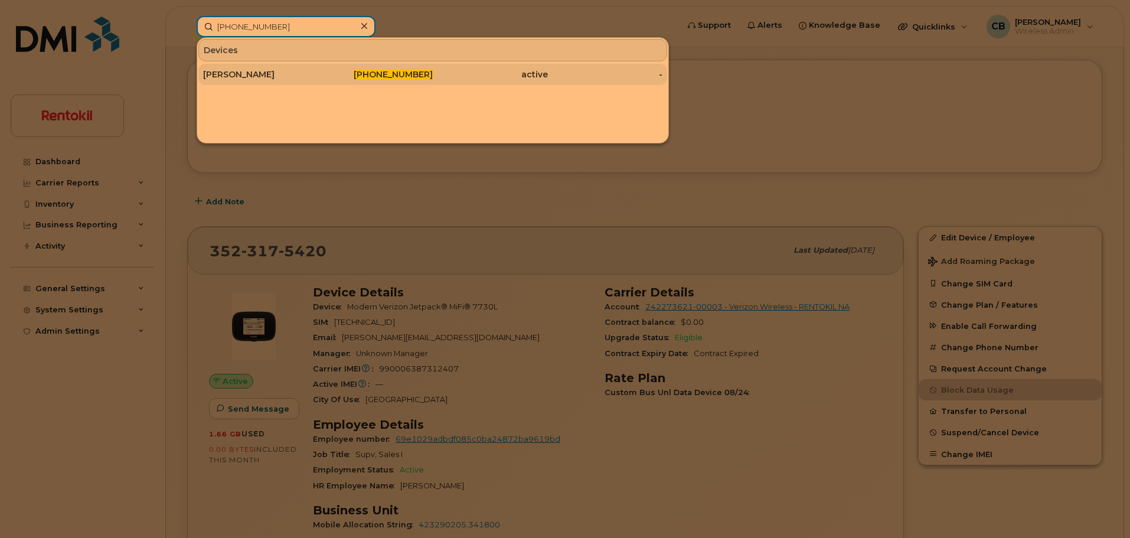
type input "610-223-4491"
click at [261, 72] on div "[PERSON_NAME]" at bounding box center [260, 75] width 115 height 12
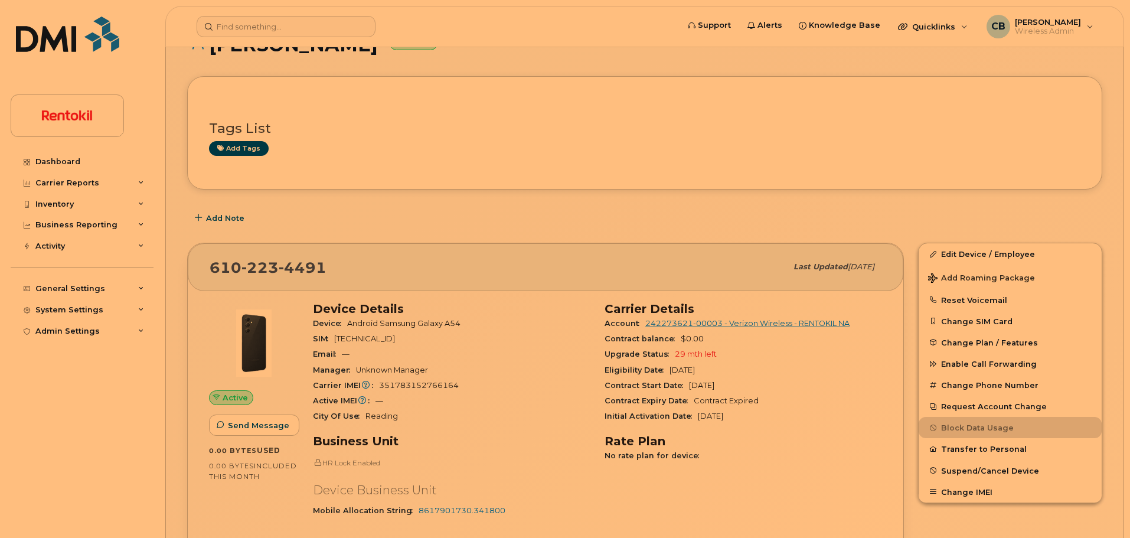
scroll to position [37, 0]
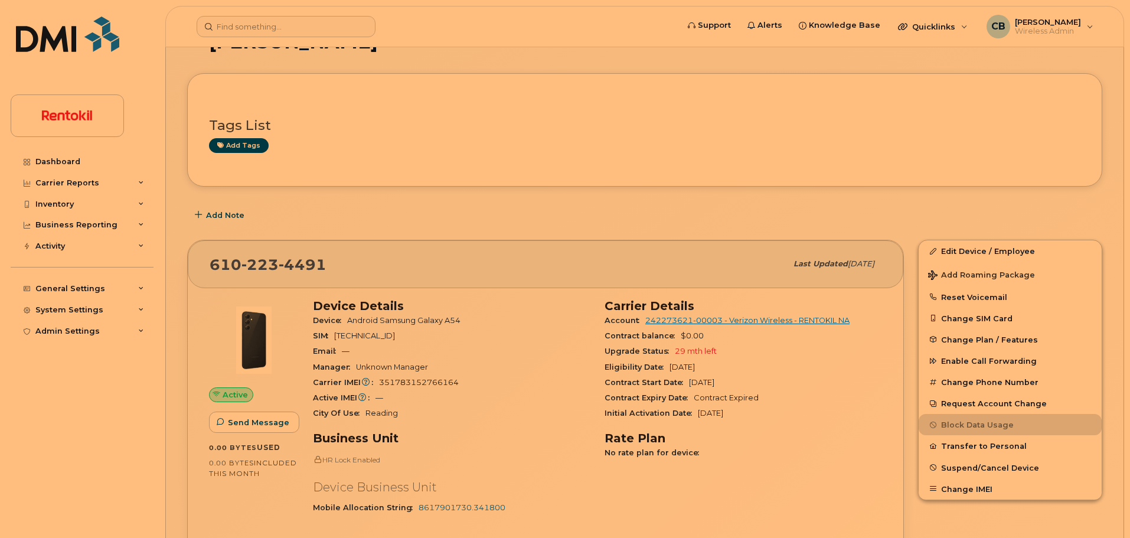
click at [431, 380] on span "351783152766164" at bounding box center [419, 382] width 80 height 9
copy span "351783152766164"
